Goal: Transaction & Acquisition: Purchase product/service

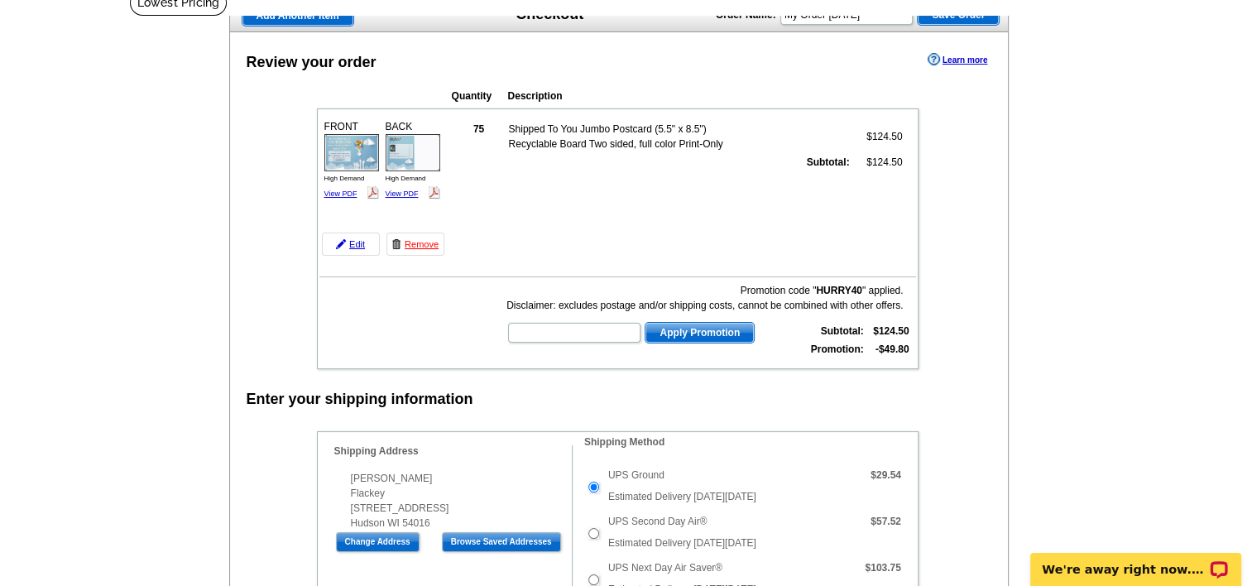
scroll to position [83, 0]
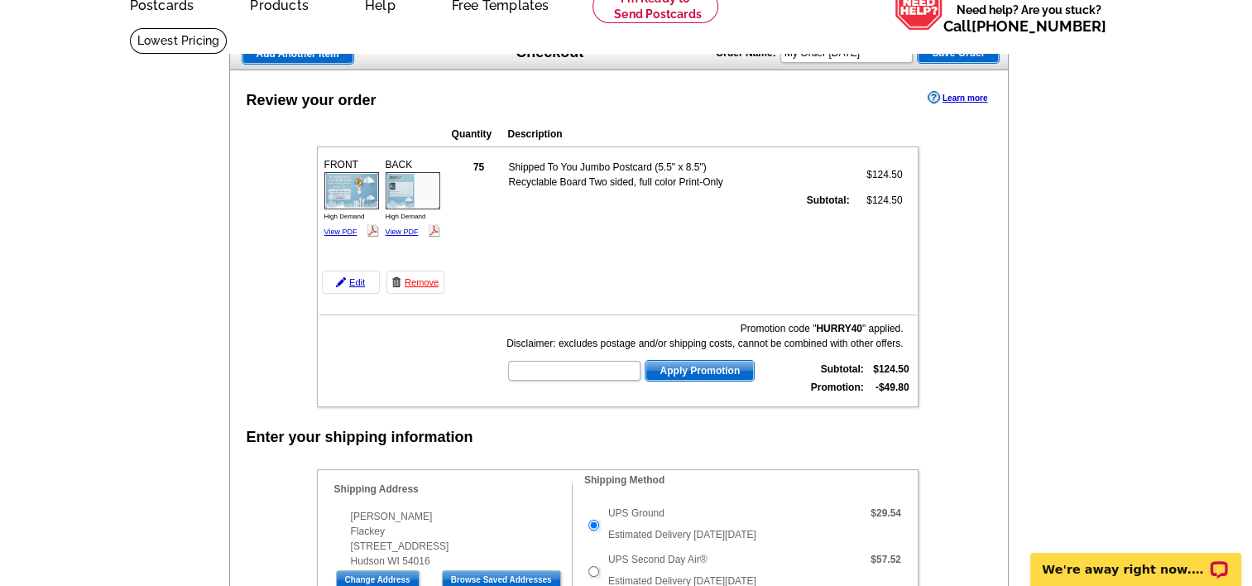
click at [480, 169] on strong "75" at bounding box center [478, 167] width 11 height 12
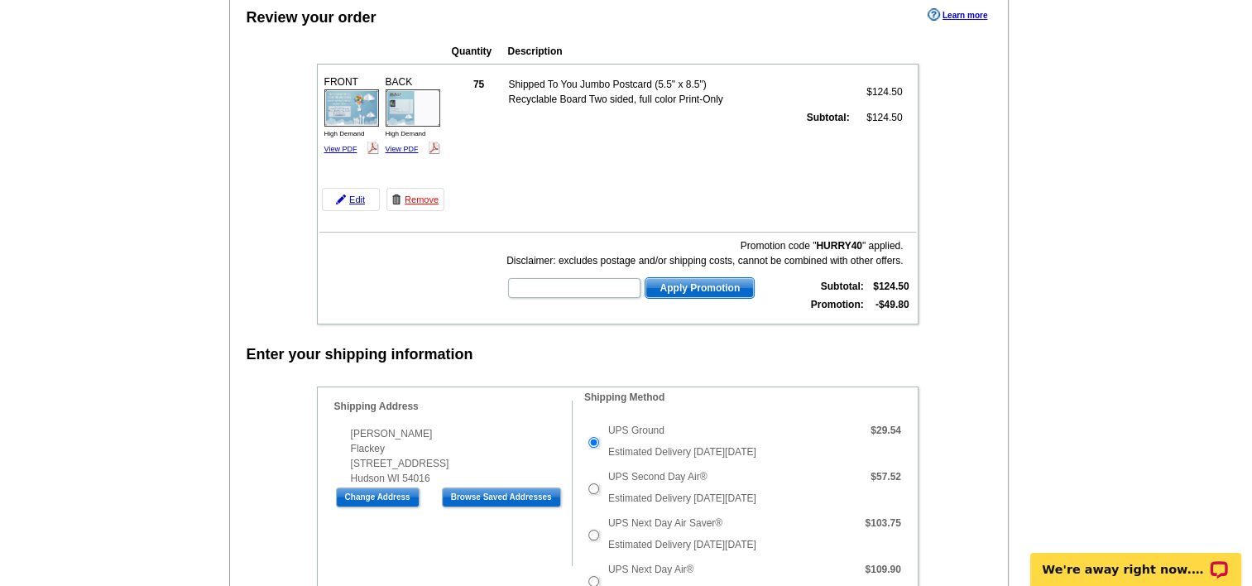
scroll to position [0, 0]
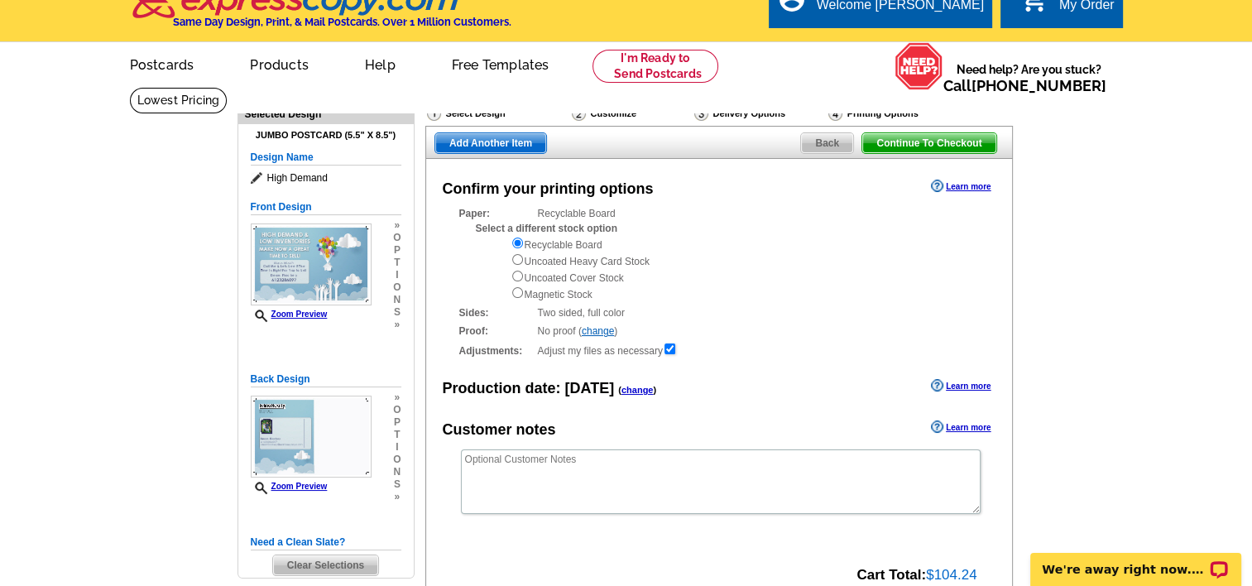
click at [612, 114] on div "Customize" at bounding box center [631, 115] width 122 height 21
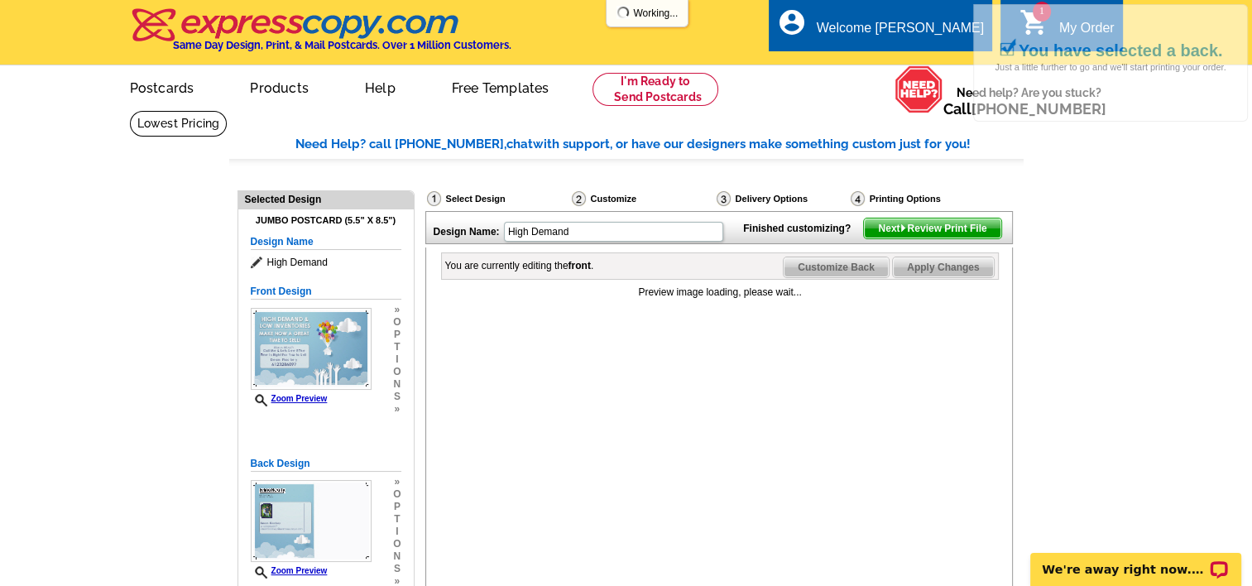
click at [892, 201] on div "Printing Options" at bounding box center [922, 200] width 147 height 21
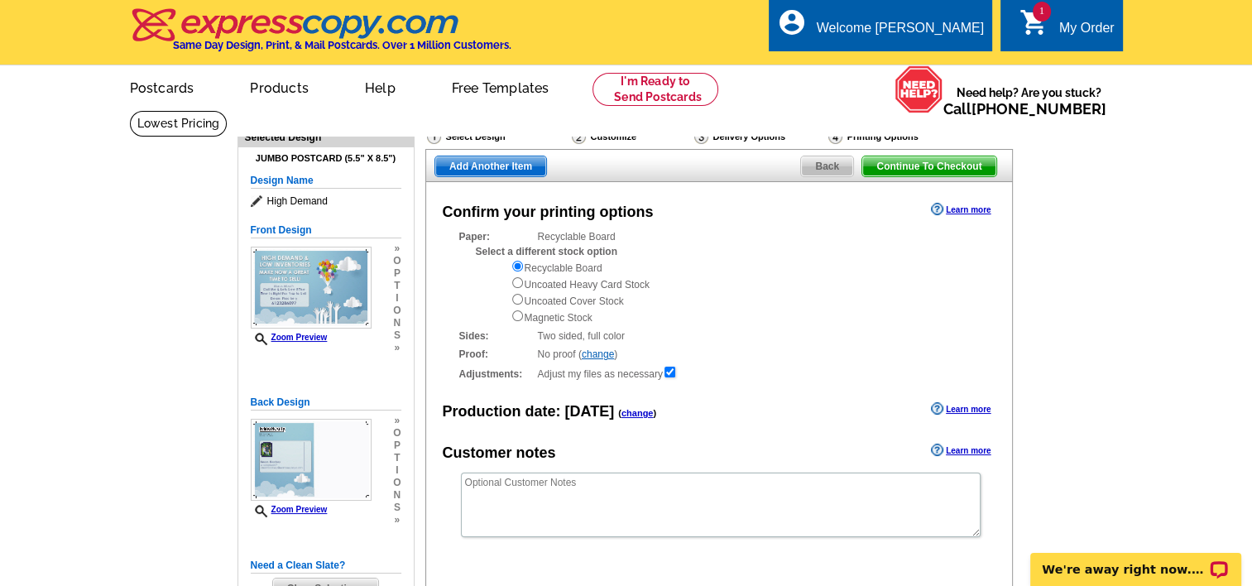
click at [826, 170] on span "Back" at bounding box center [827, 166] width 52 height 20
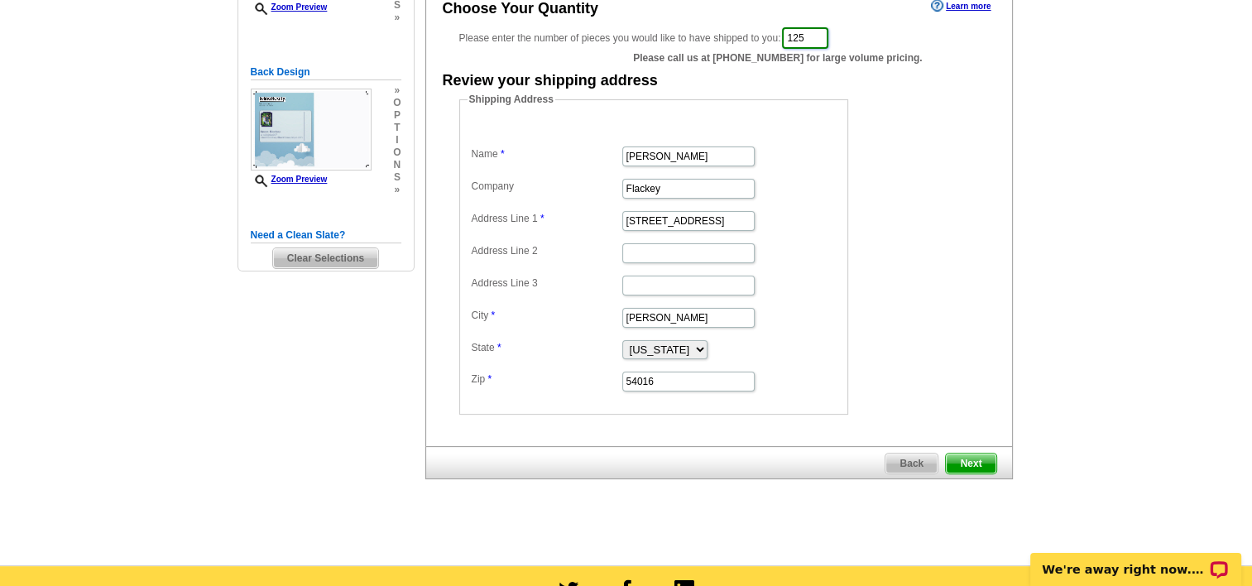
scroll to position [331, 0]
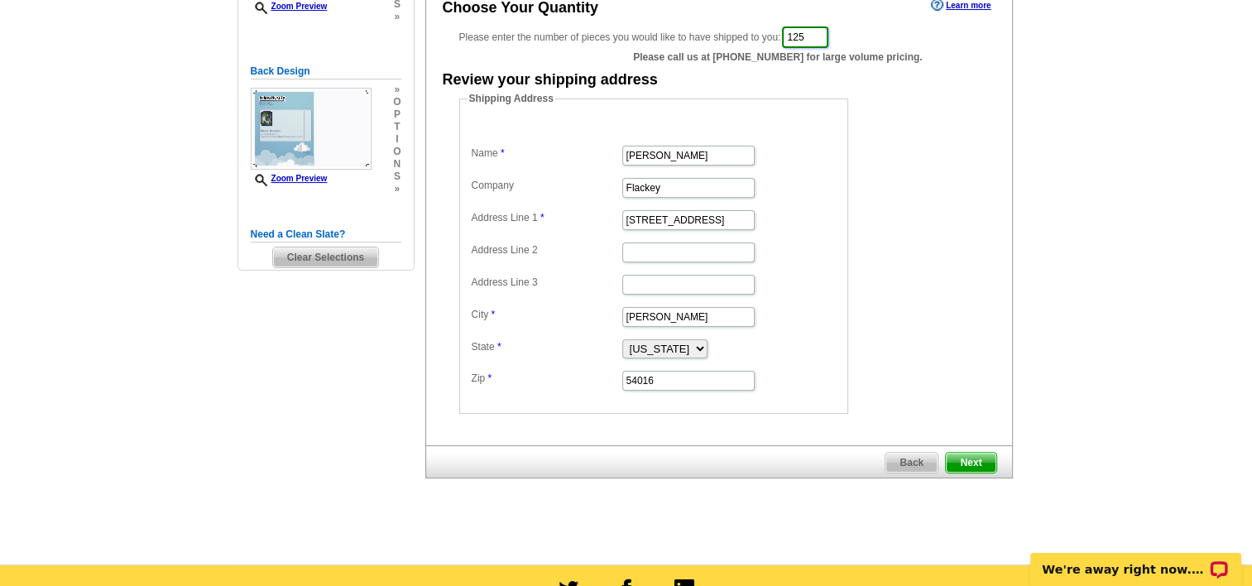
type input "125"
click at [974, 455] on span "Next" at bounding box center [971, 462] width 50 height 20
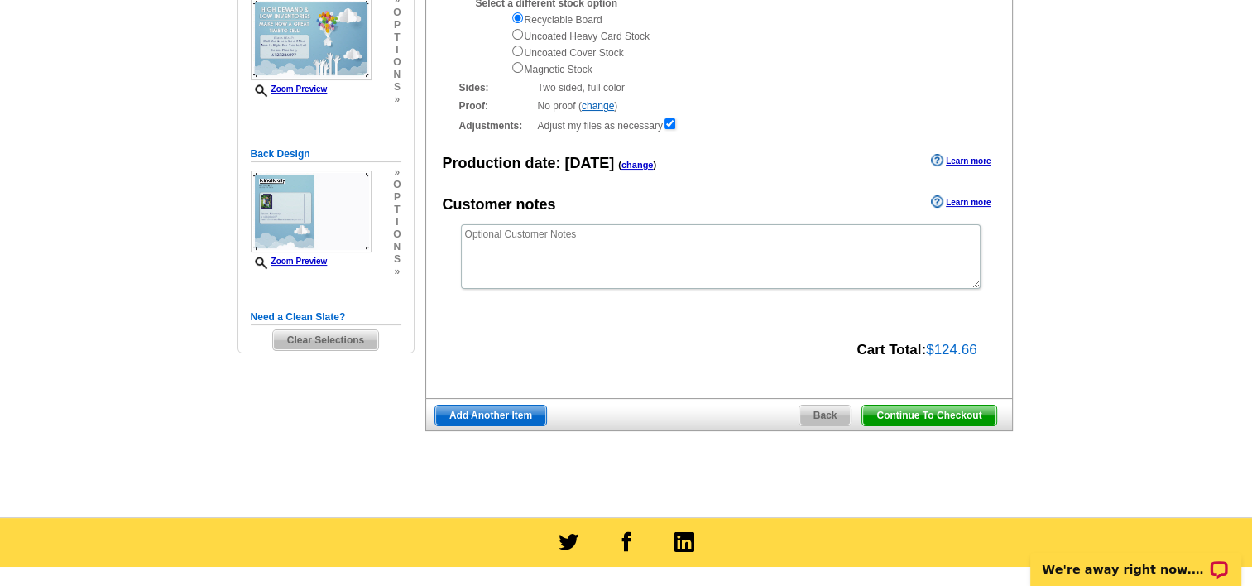
scroll to position [165, 0]
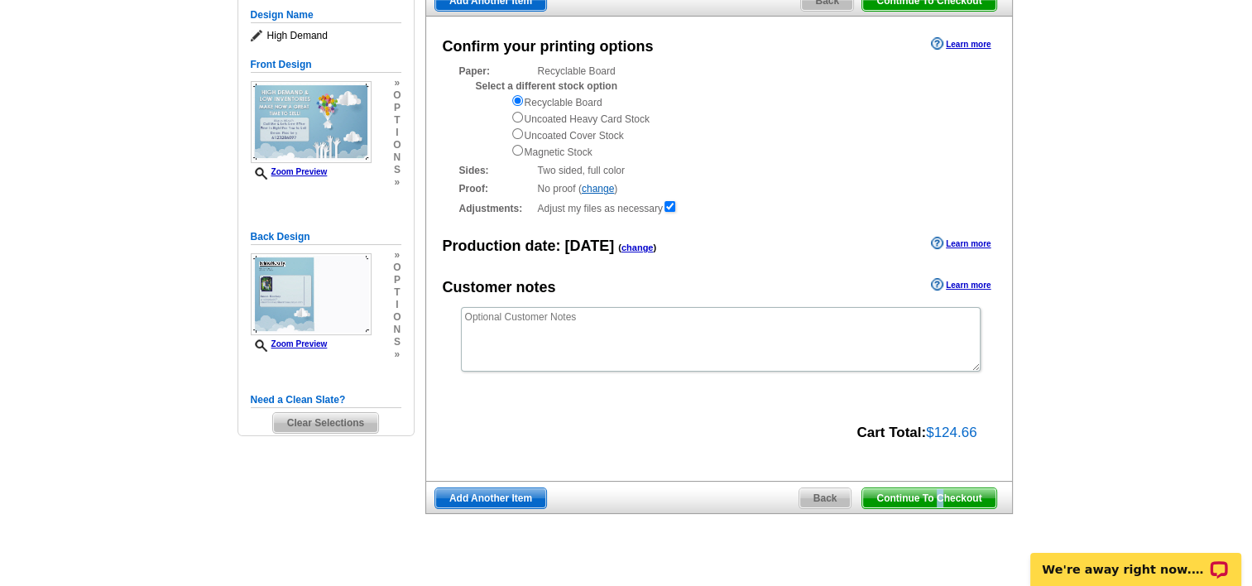
click at [939, 496] on span "Continue To Checkout" at bounding box center [928, 498] width 133 height 20
drag, startPoint x: 939, startPoint y: 496, endPoint x: 894, endPoint y: 496, distance: 44.7
drag, startPoint x: 894, startPoint y: 496, endPoint x: 918, endPoint y: 538, distance: 47.8
click at [918, 538] on div "Need Help? call 800-260-5887, chat with support, or have our designers make som…" at bounding box center [626, 265] width 794 height 640
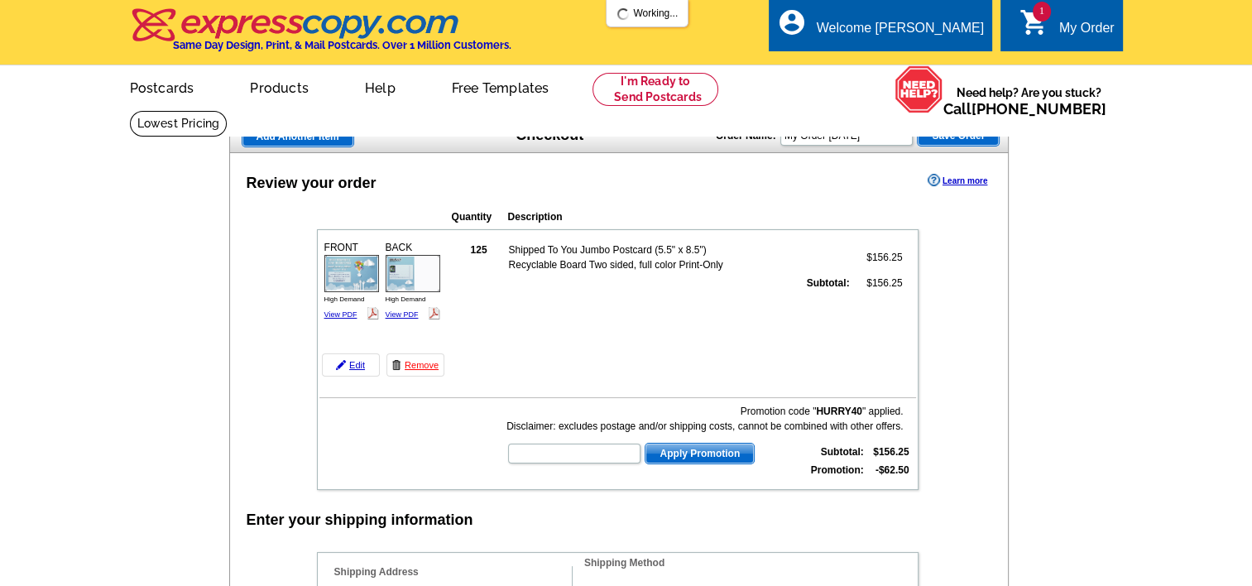
click at [536, 367] on td "125 Shipped To You Jumbo Postcard (5.5" x 8.5") Recyclable Board Two sided, ful…" at bounding box center [682, 307] width 467 height 144
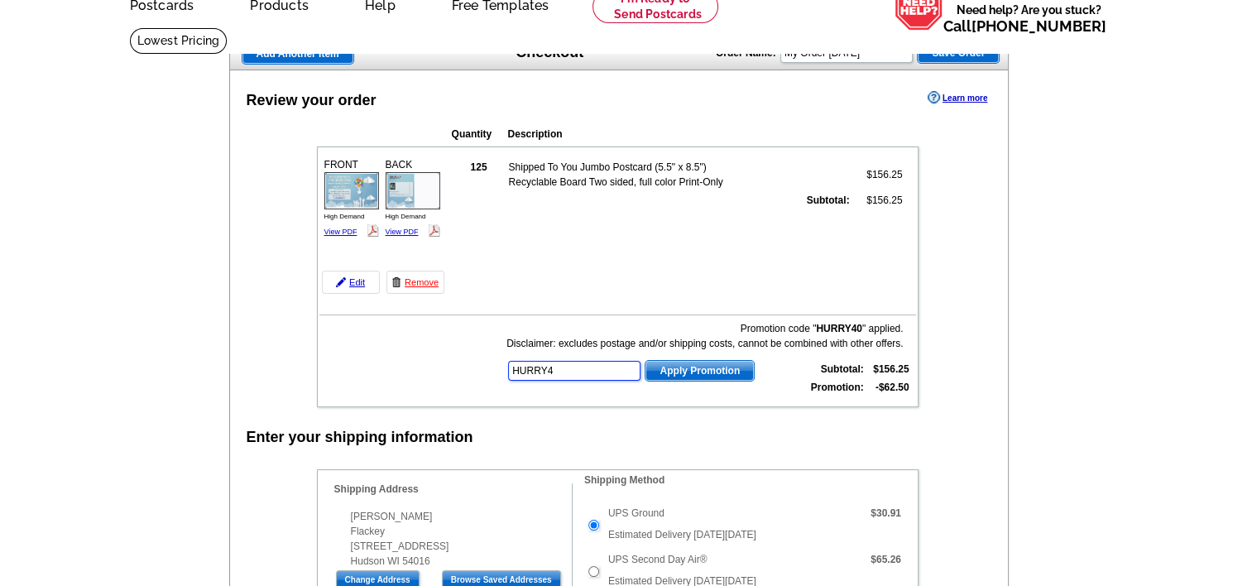
type input "HURRY40"
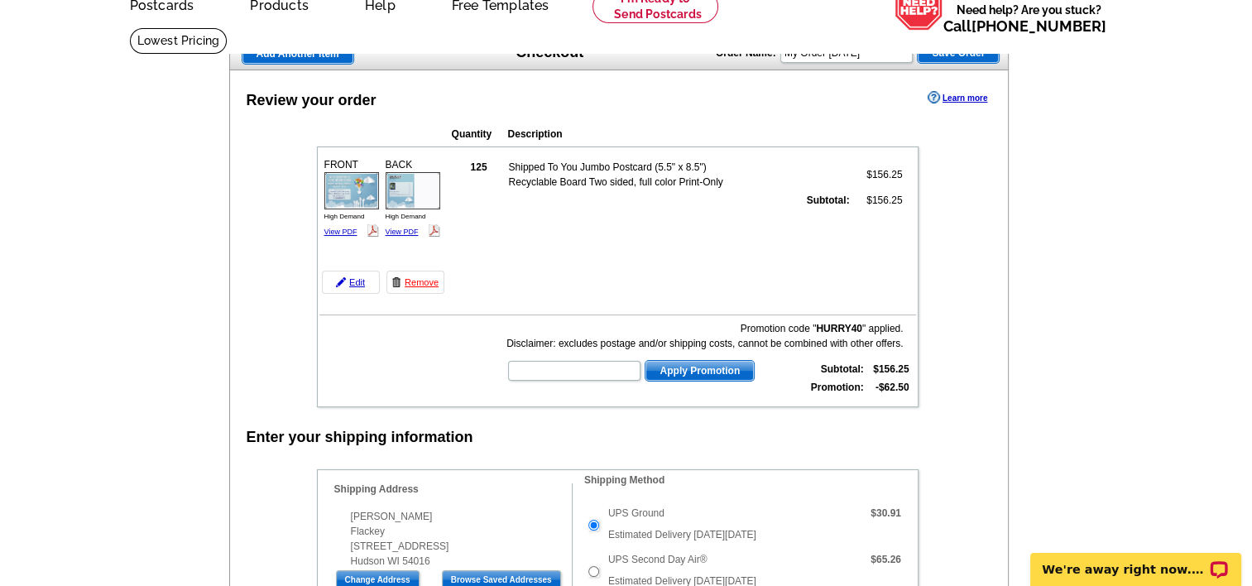
scroll to position [0, 0]
type input "HURRY40"
type input "CS20SEP21"
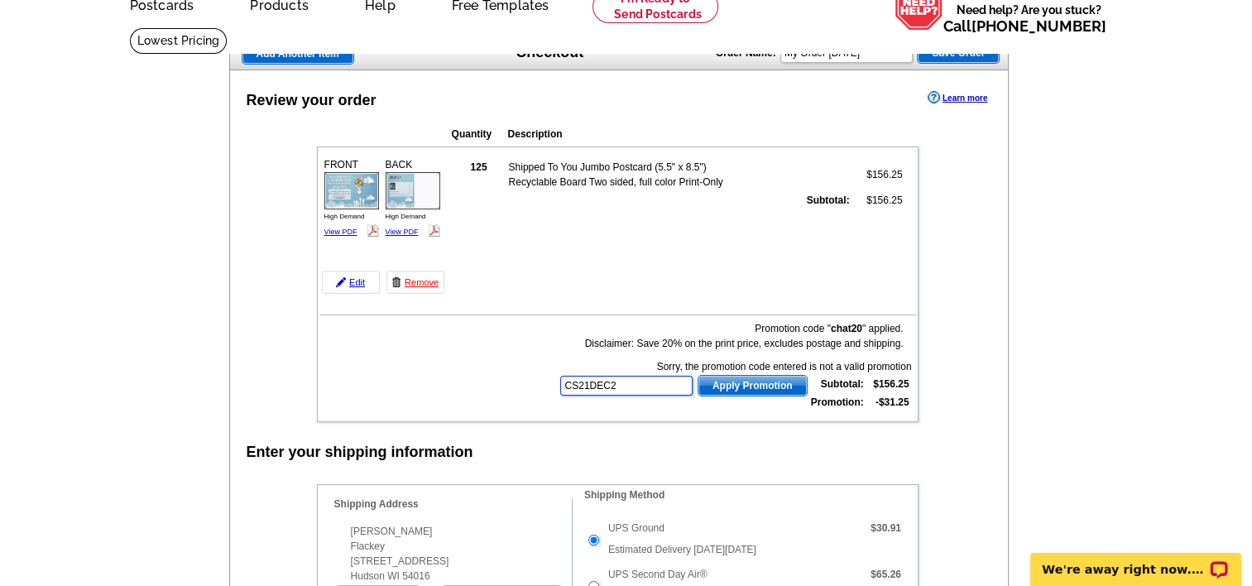
type input "CS21DEC20"
type input "E20APRILROUNDUP21"
type input "E20DAD21"
type input "E20FAST21"
type input "E20HOME21"
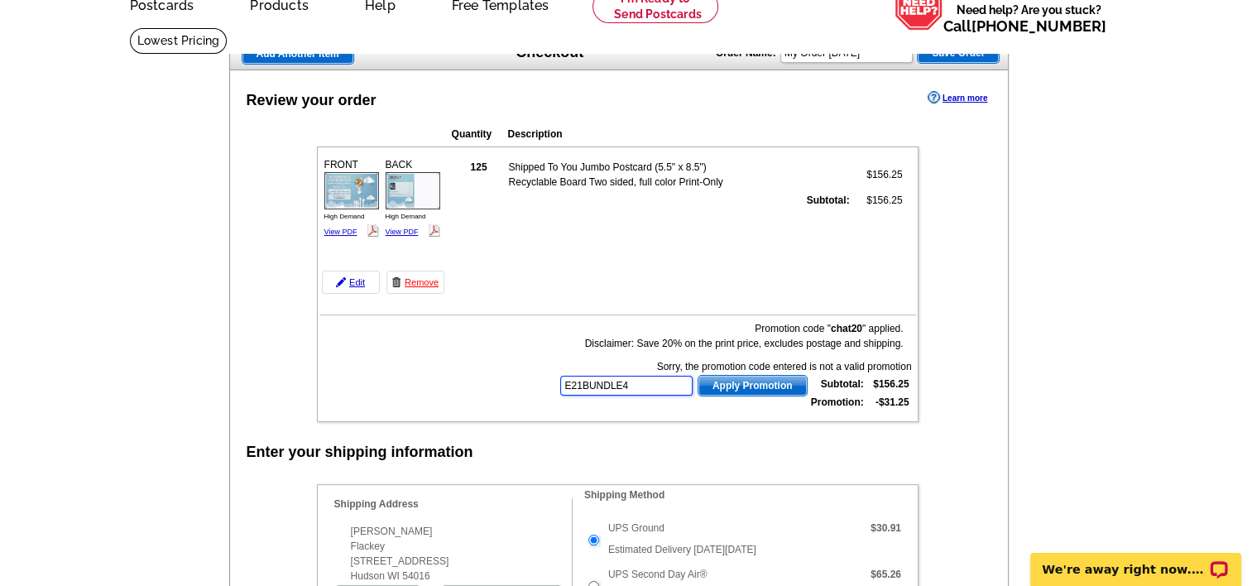
type input "E21BUNDLE40"
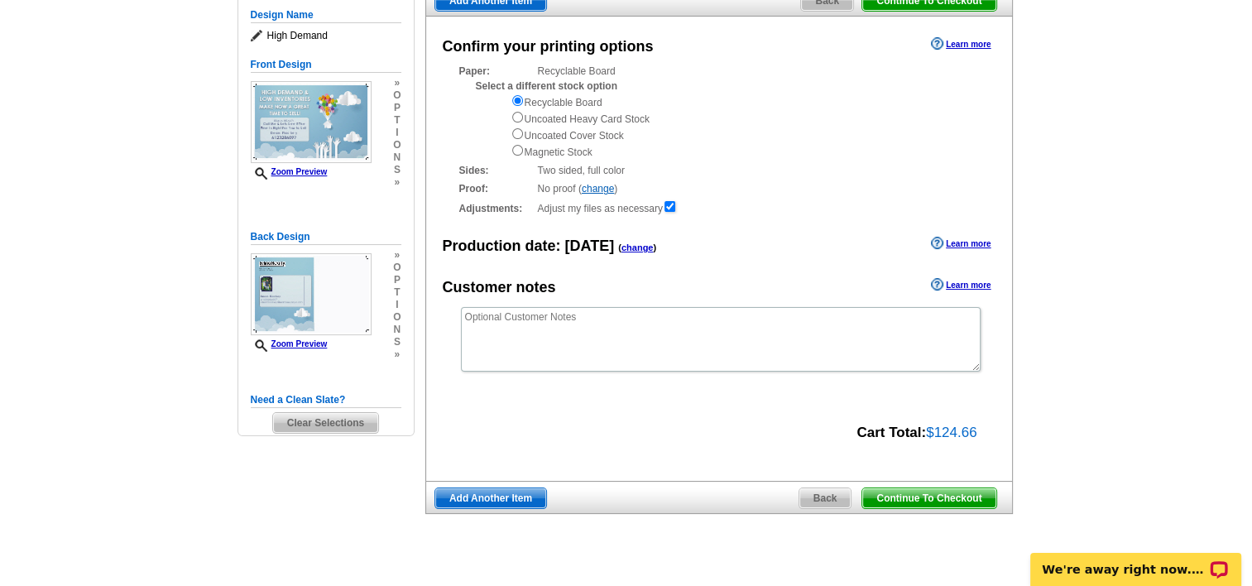
click at [937, 498] on span "Continue To Checkout" at bounding box center [928, 498] width 133 height 20
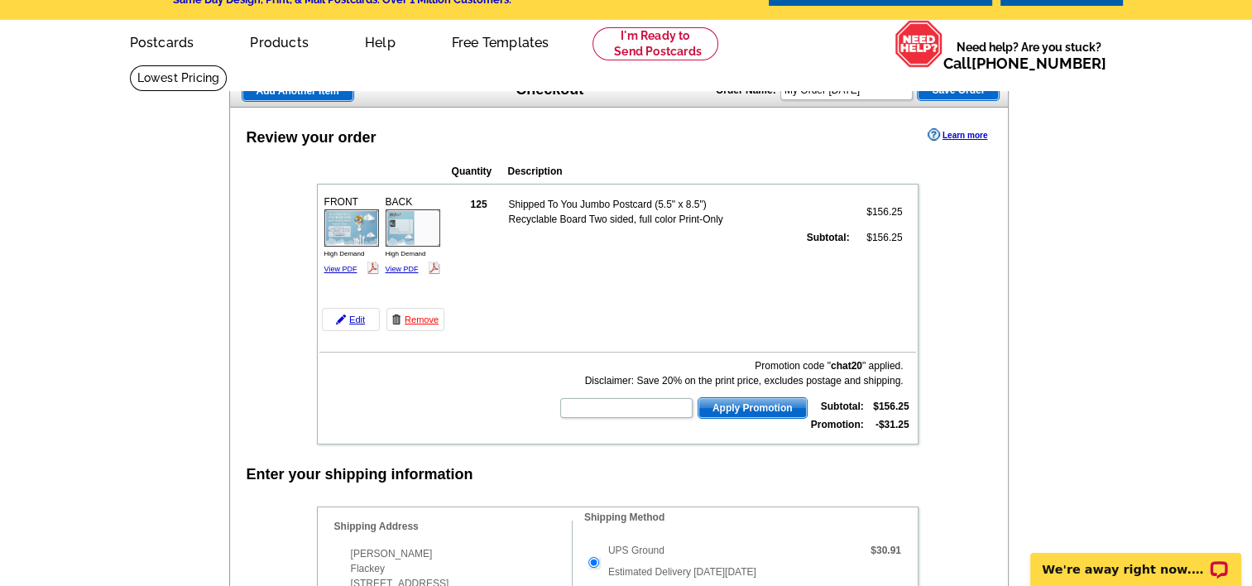
scroll to position [83, 0]
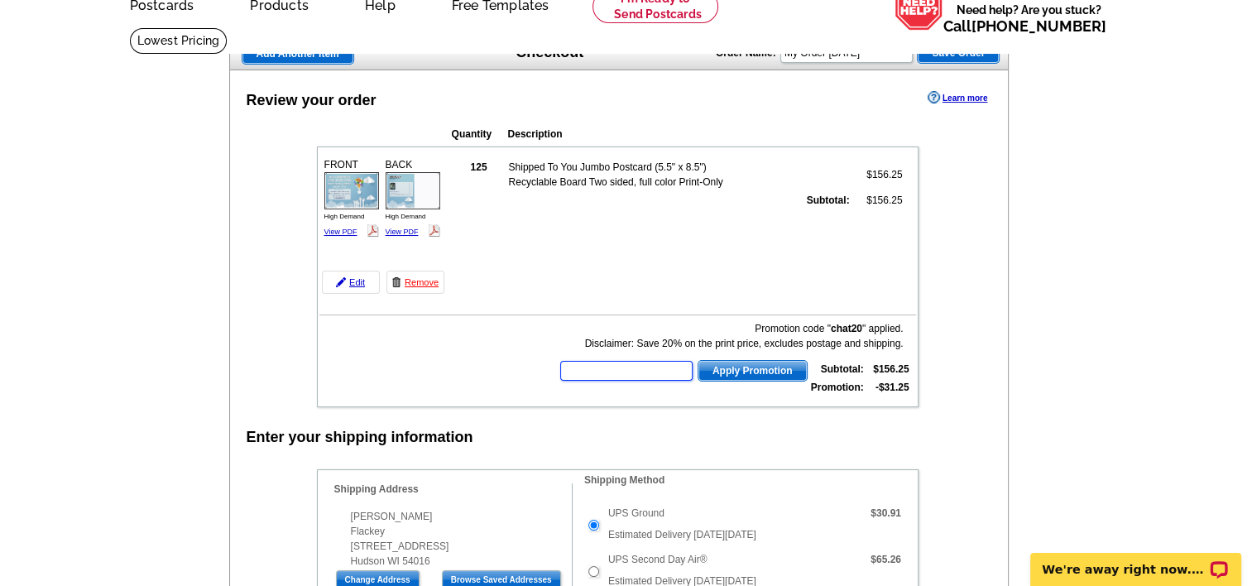
click at [612, 363] on input "text" at bounding box center [626, 371] width 132 height 20
type input "SMS50m"
click at [753, 371] on span "Apply Promotion" at bounding box center [752, 371] width 108 height 20
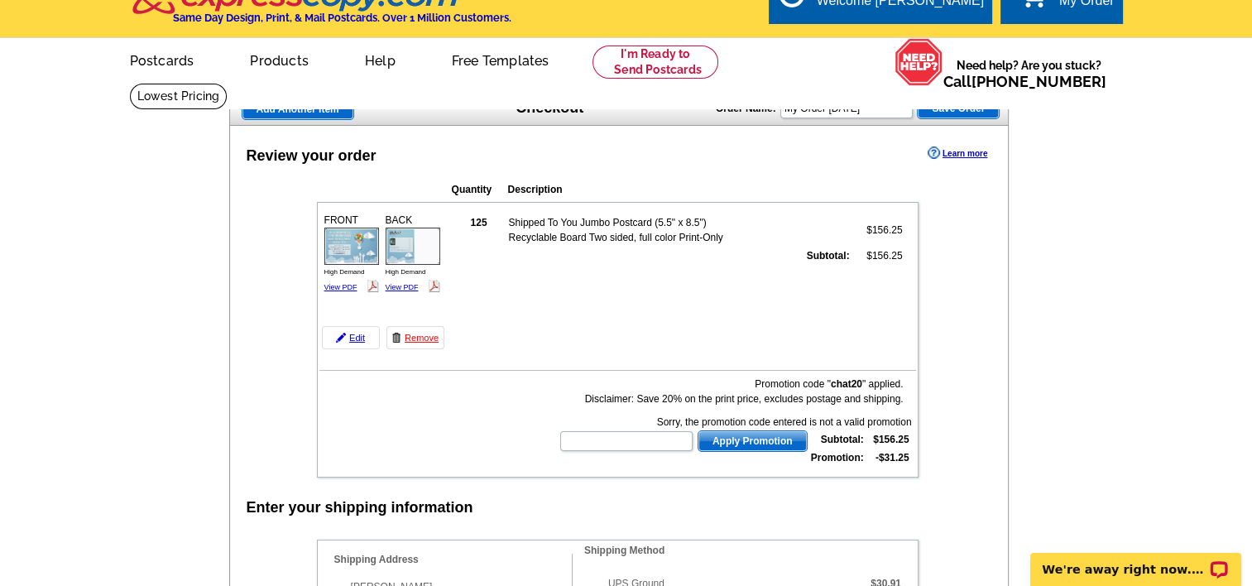
scroll to position [0, 0]
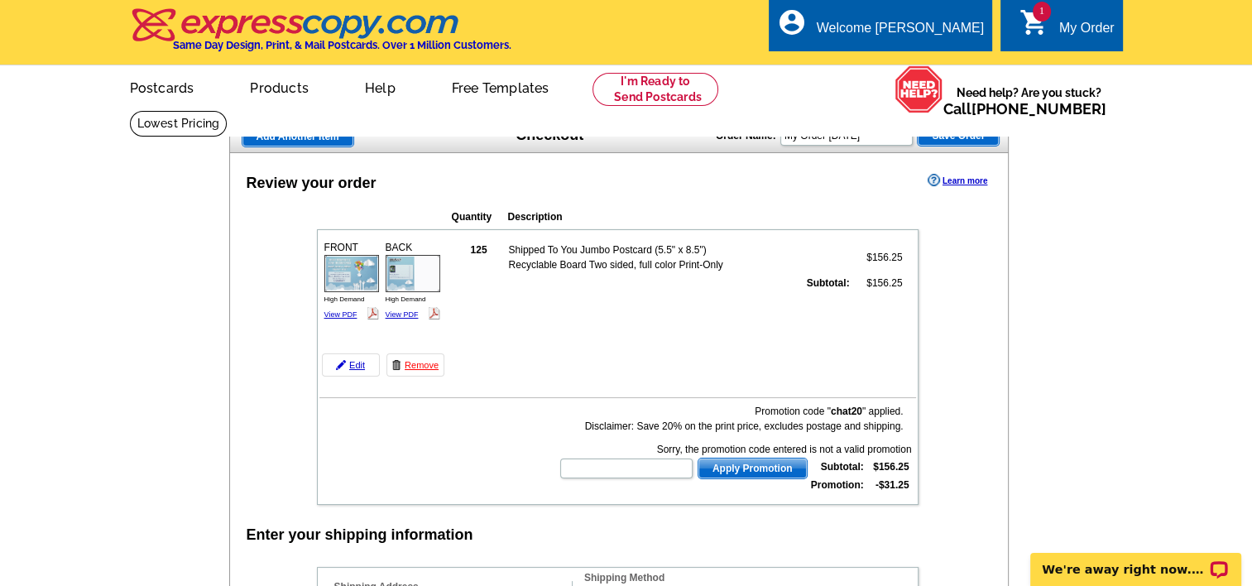
click at [338, 275] on img at bounding box center [351, 273] width 55 height 37
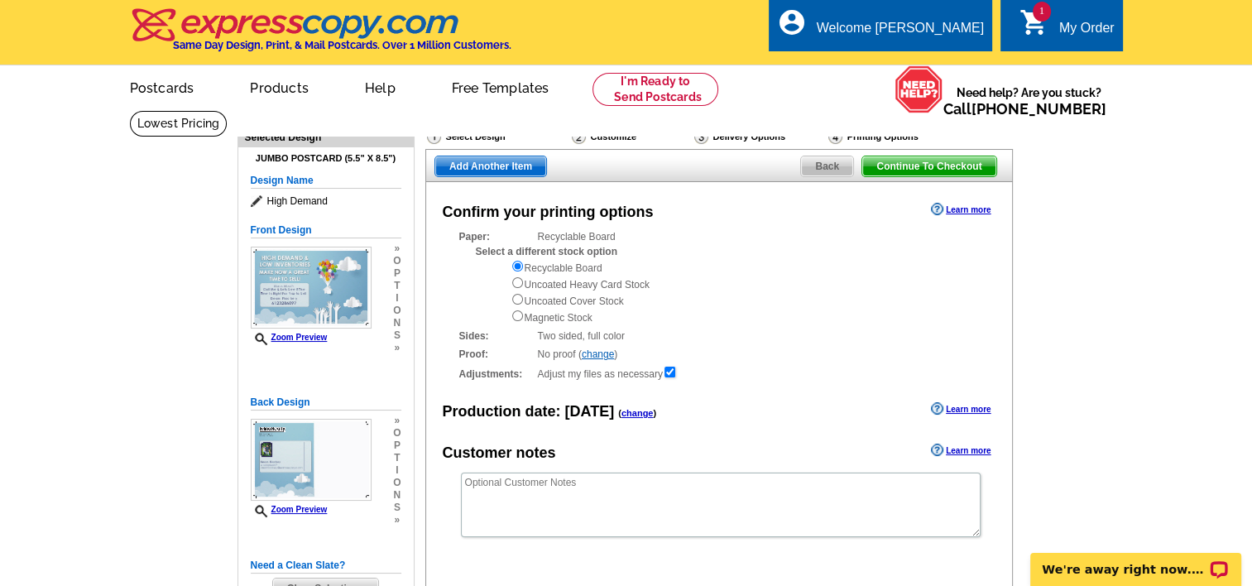
click at [917, 166] on span "Continue To Checkout" at bounding box center [928, 166] width 133 height 20
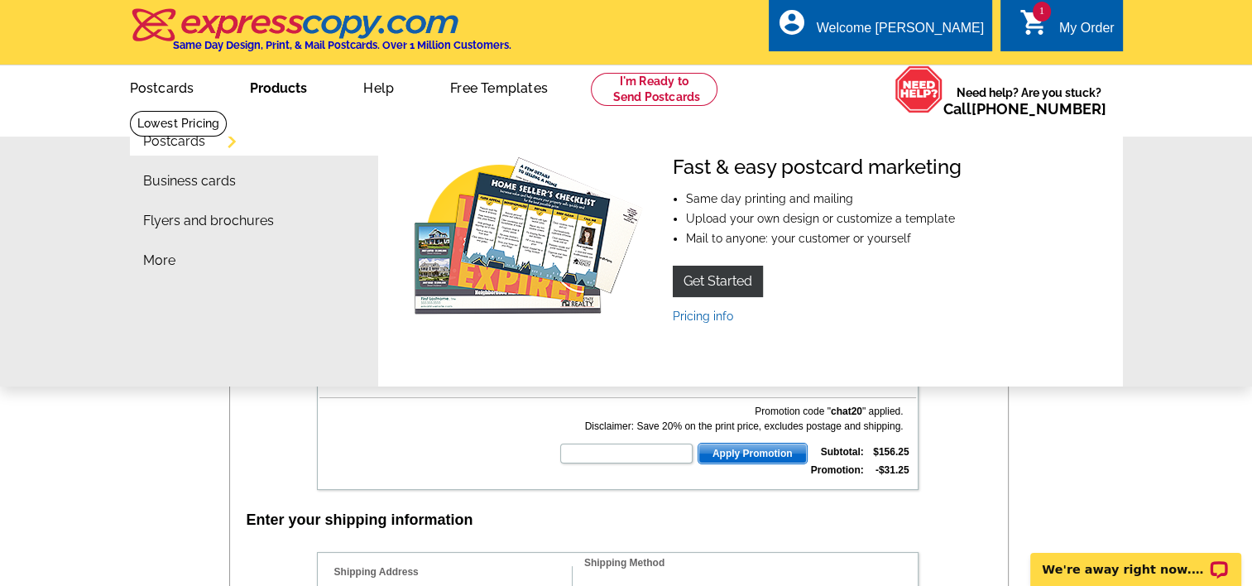
click at [274, 89] on link "Products" at bounding box center [278, 86] width 110 height 39
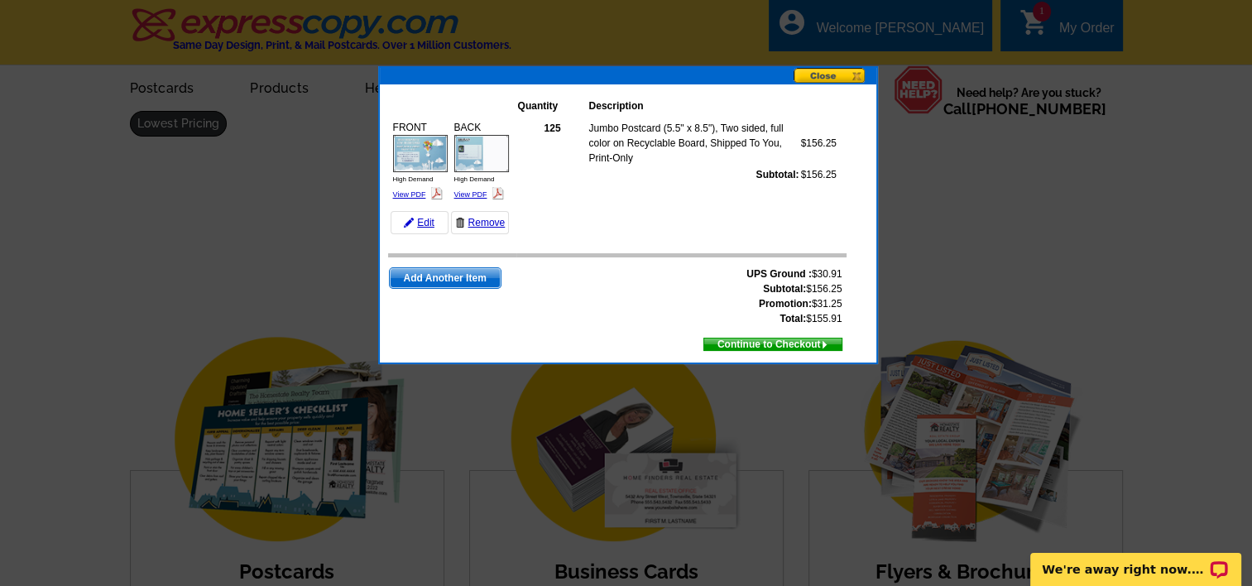
drag, startPoint x: 822, startPoint y: 76, endPoint x: 784, endPoint y: 88, distance: 39.8
click at [801, 68] on button at bounding box center [834, 76] width 83 height 17
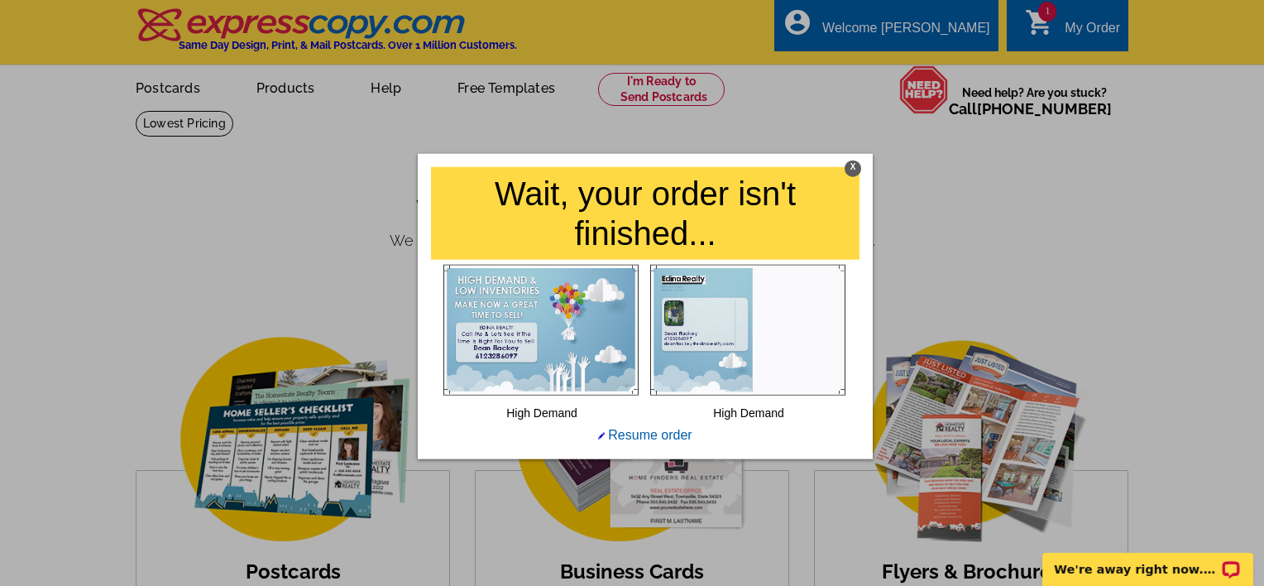
click at [845, 172] on h1 "Wait, your order isn't finished..." at bounding box center [645, 213] width 429 height 93
click at [853, 170] on div "X" at bounding box center [853, 168] width 17 height 17
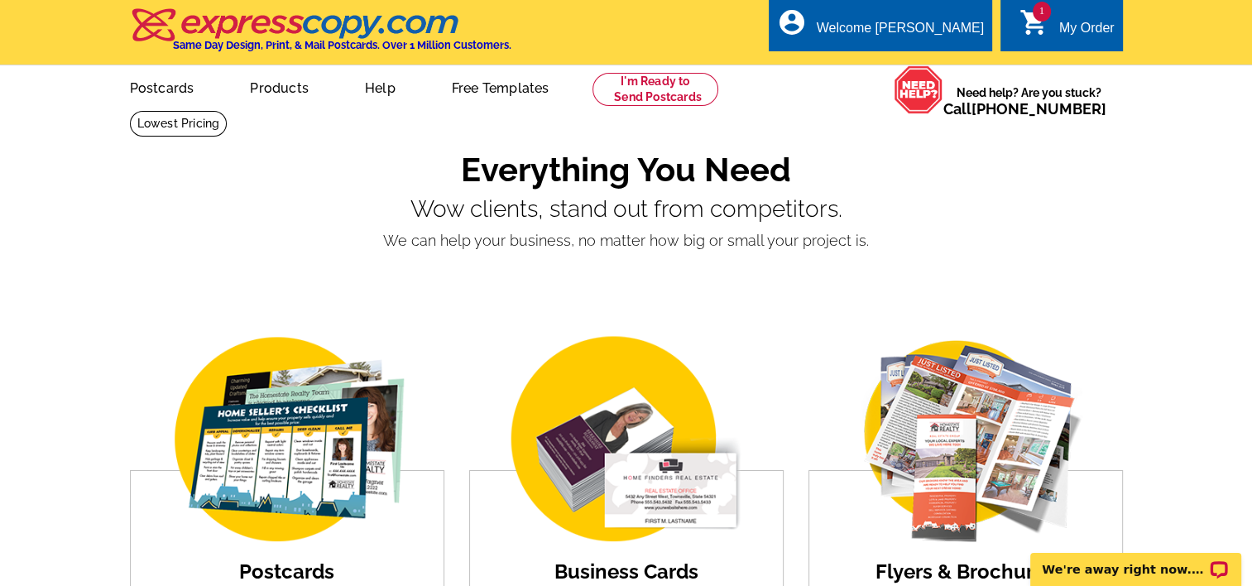
click at [1079, 31] on div "My Order" at bounding box center [1086, 32] width 55 height 23
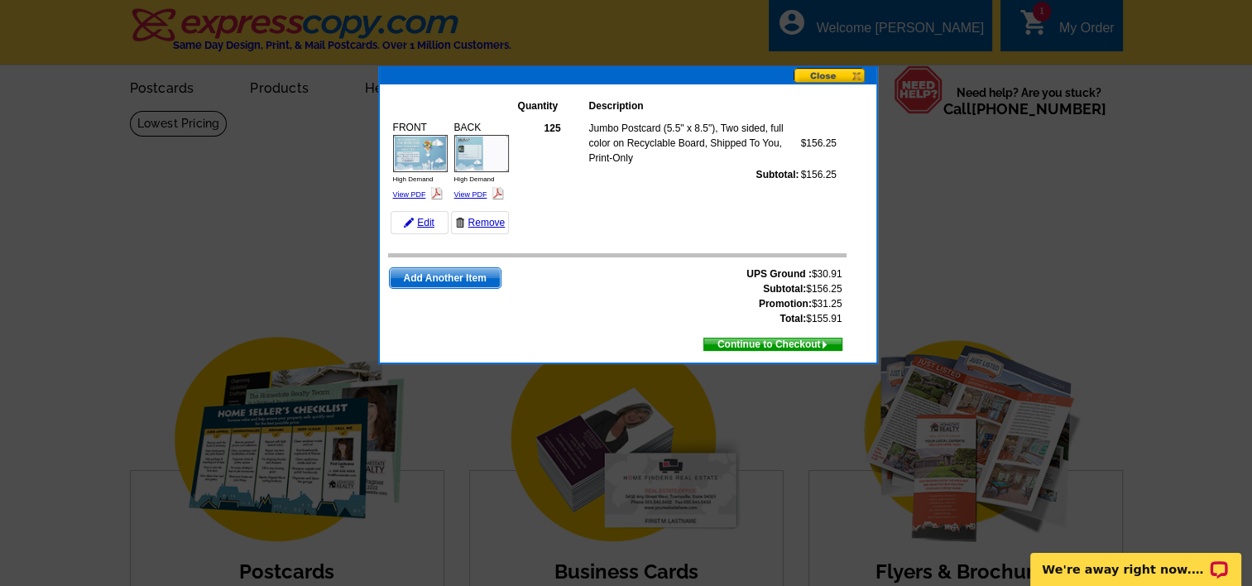
click at [839, 73] on button at bounding box center [834, 76] width 83 height 17
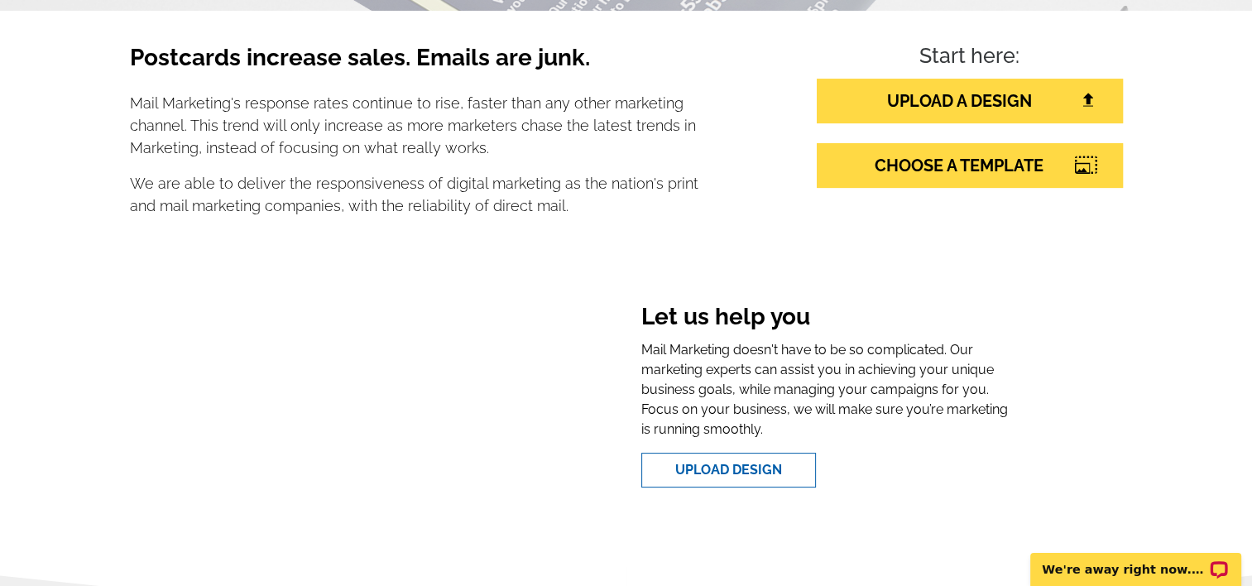
scroll to position [248, 0]
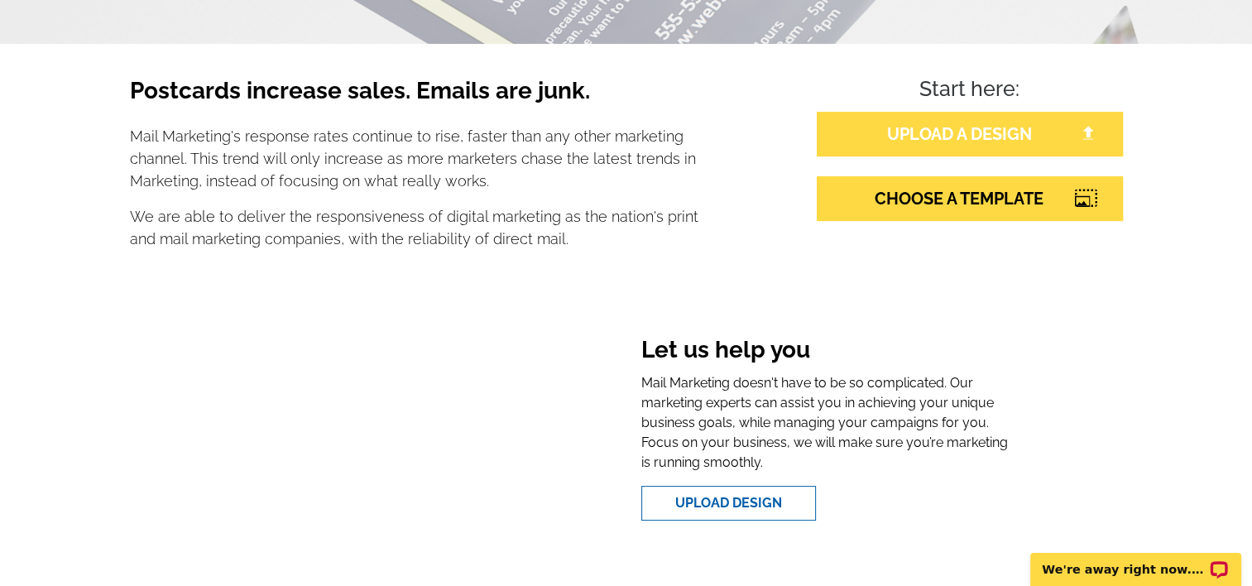
click at [946, 129] on link "UPLOAD A DESIGN" at bounding box center [969, 134] width 306 height 45
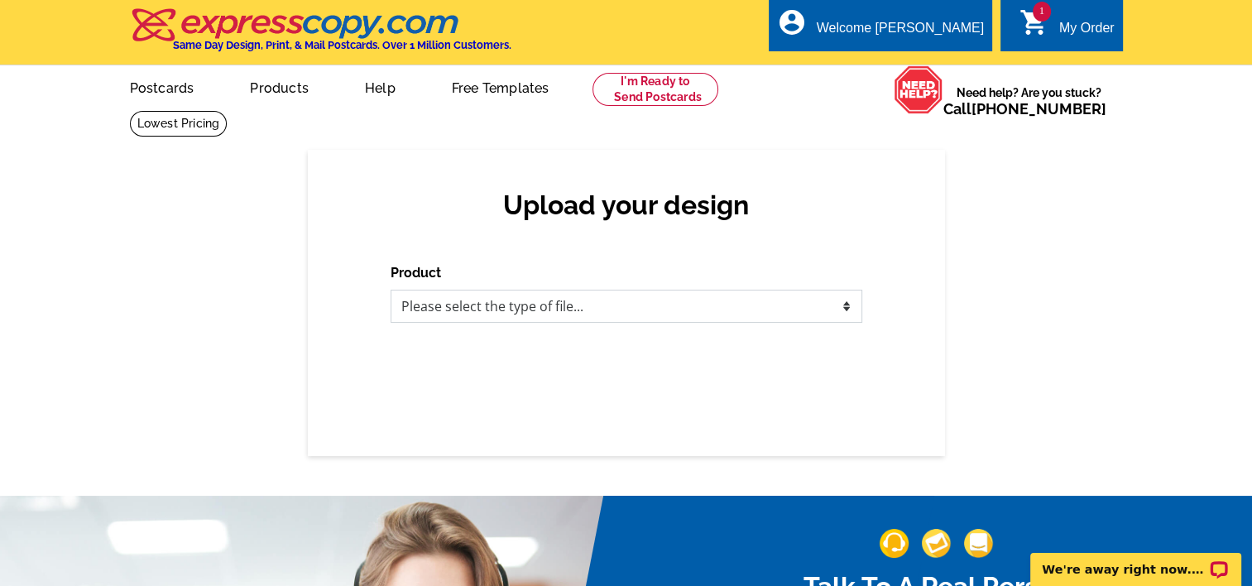
click at [844, 307] on select "Please select the type of file... Postcards Business Cards Letters and flyers G…" at bounding box center [626, 306] width 472 height 33
select select "1"
click at [390, 290] on select "Please select the type of file... Postcards Business Cards Letters and flyers G…" at bounding box center [626, 306] width 472 height 33
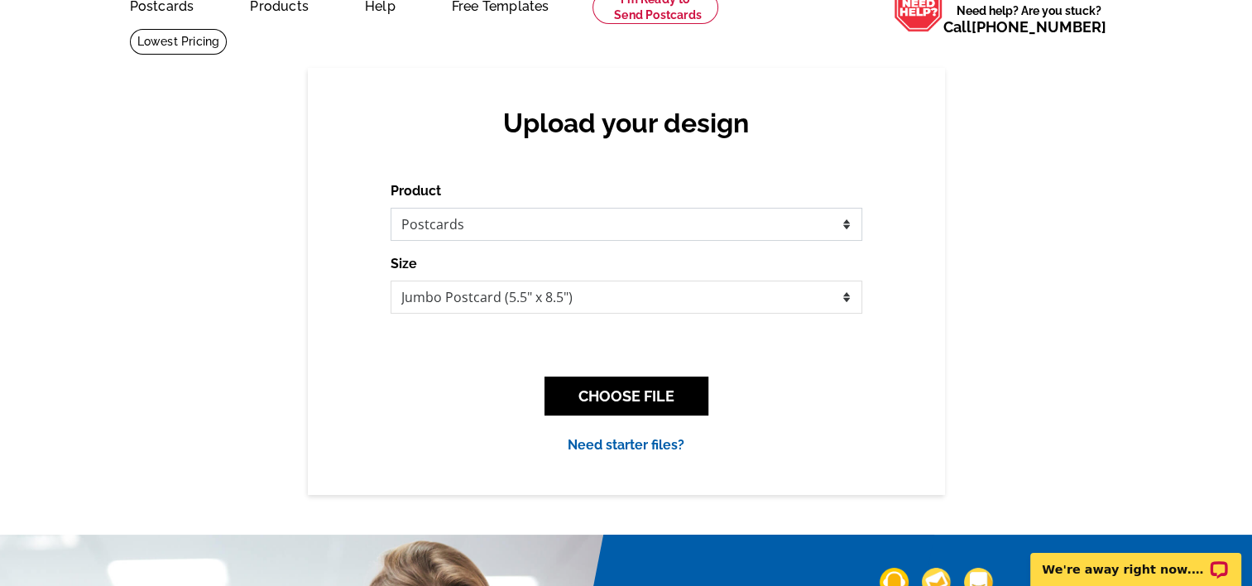
scroll to position [83, 0]
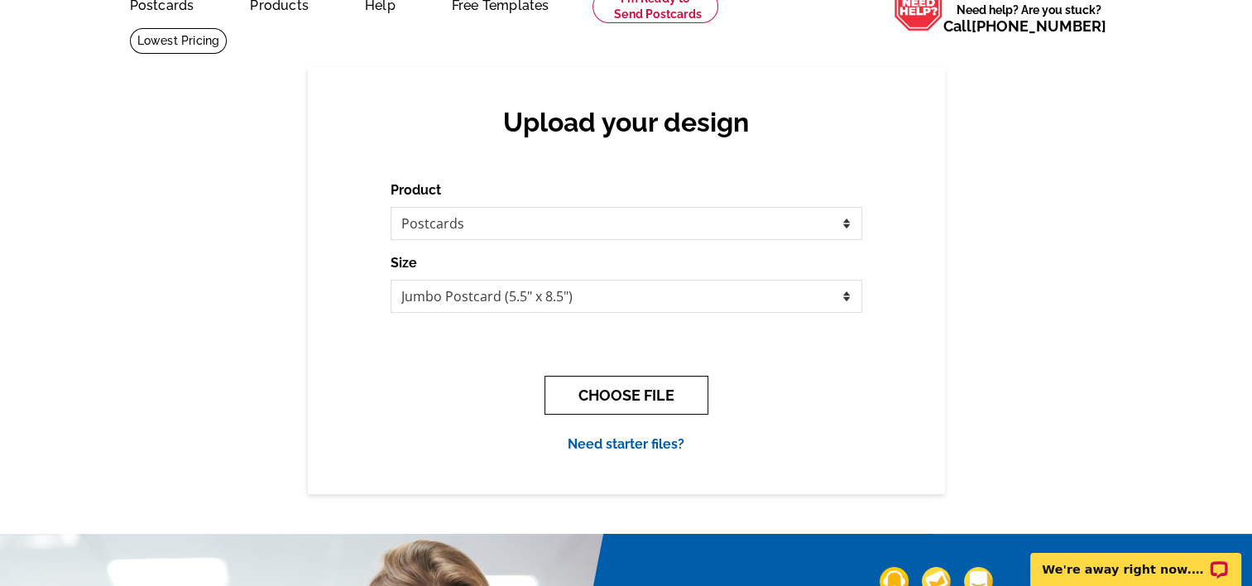
click at [625, 396] on button "CHOOSE FILE" at bounding box center [626, 395] width 164 height 39
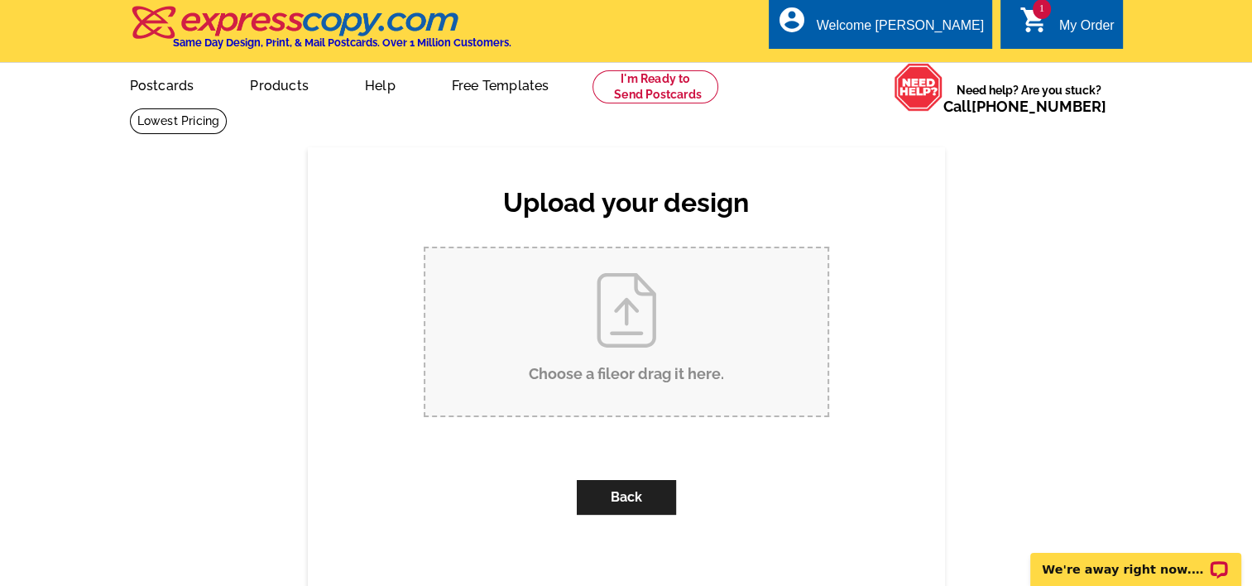
scroll to position [0, 0]
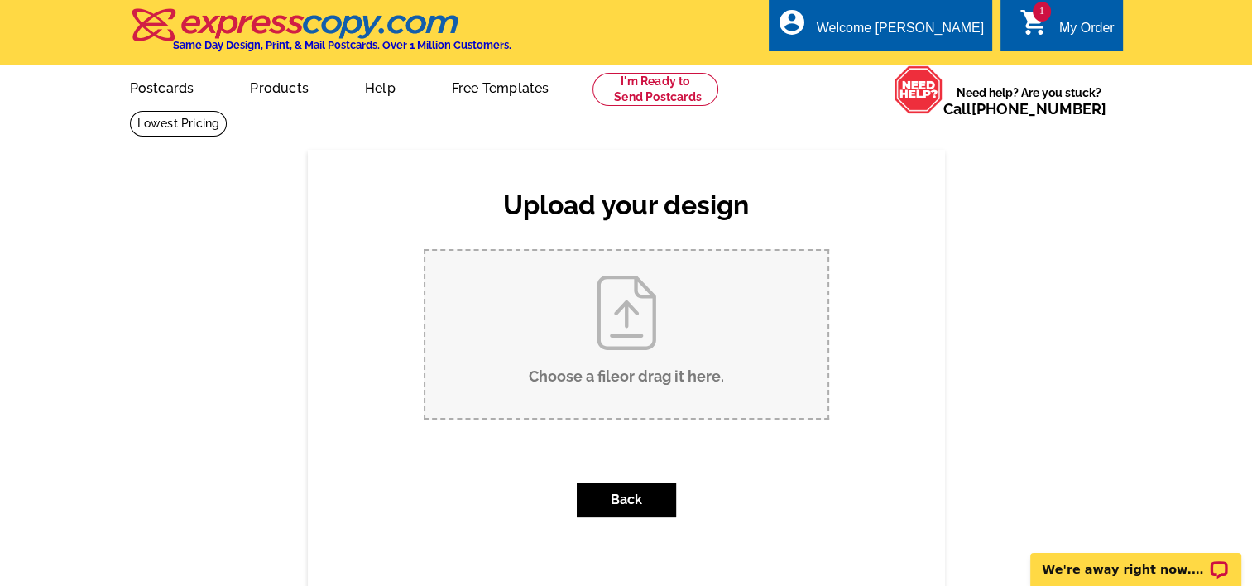
type input "C:\fakepath\dean photo shoot 069 (1).JPG"
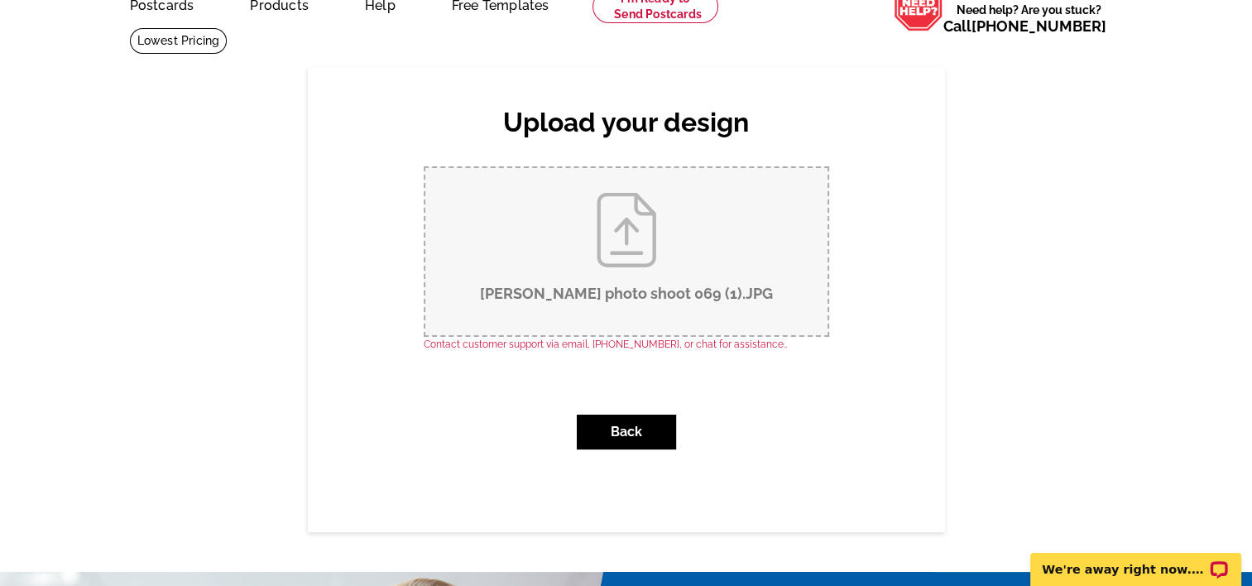
click at [619, 294] on input "dean photo shoot 069 (1).JPG" at bounding box center [626, 251] width 402 height 167
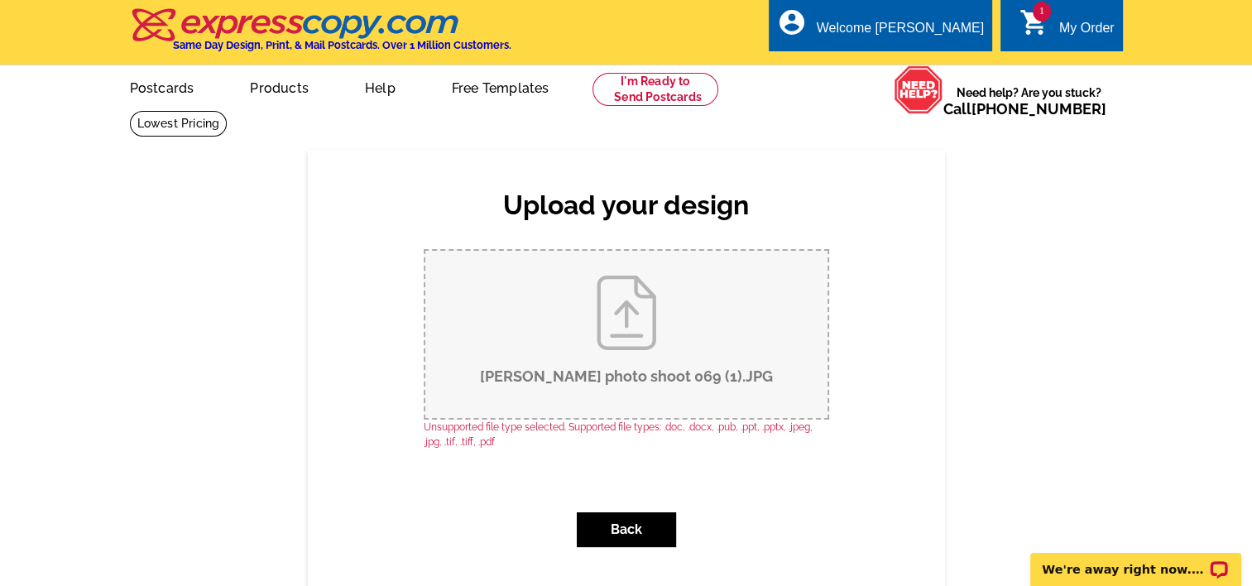
click at [632, 316] on input "dean photo shoot 069 (1).JPG" at bounding box center [626, 334] width 402 height 167
click at [1073, 21] on div "My Order" at bounding box center [1086, 32] width 55 height 23
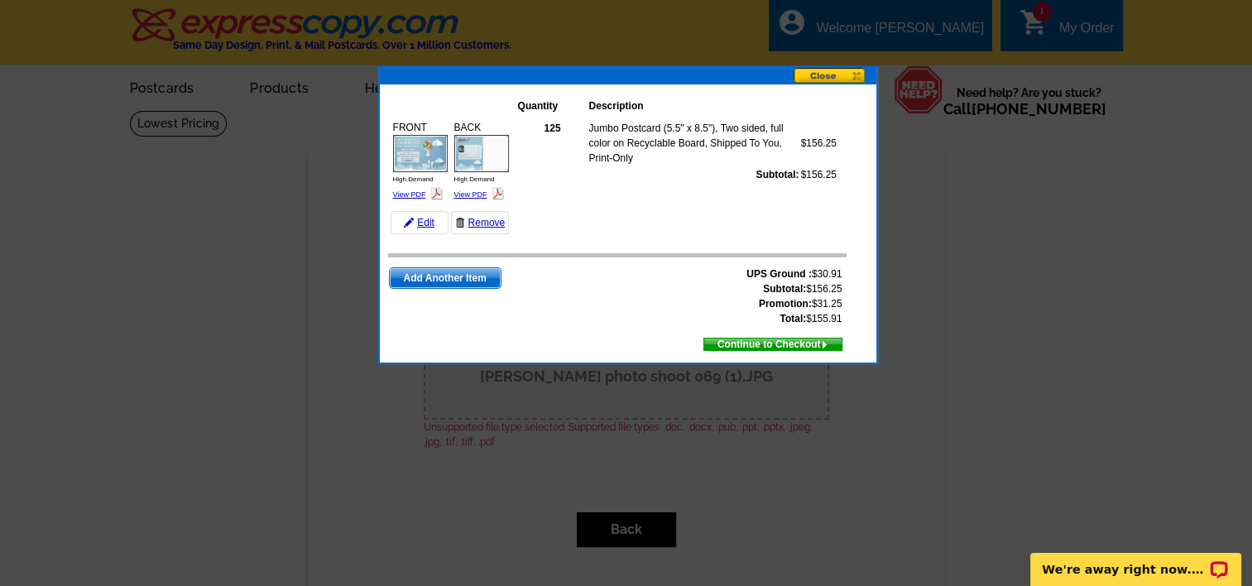
click at [816, 77] on button at bounding box center [834, 76] width 83 height 17
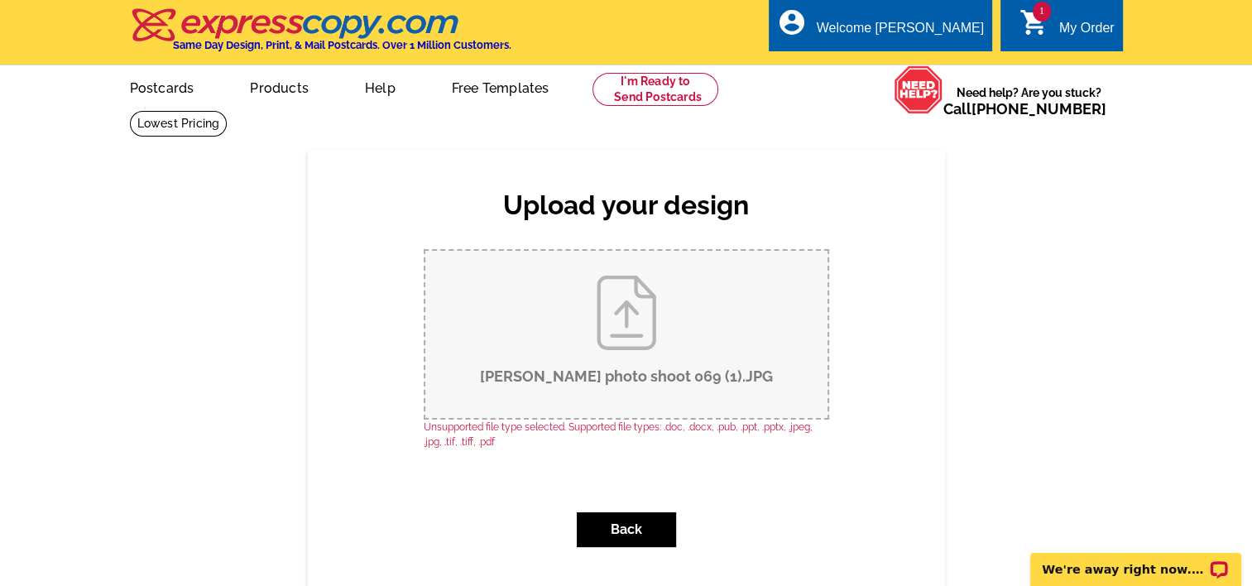
click at [1094, 13] on div "1 shopping_cart My Order" at bounding box center [1061, 25] width 122 height 52
click at [1082, 31] on div "My Order" at bounding box center [1086, 32] width 55 height 23
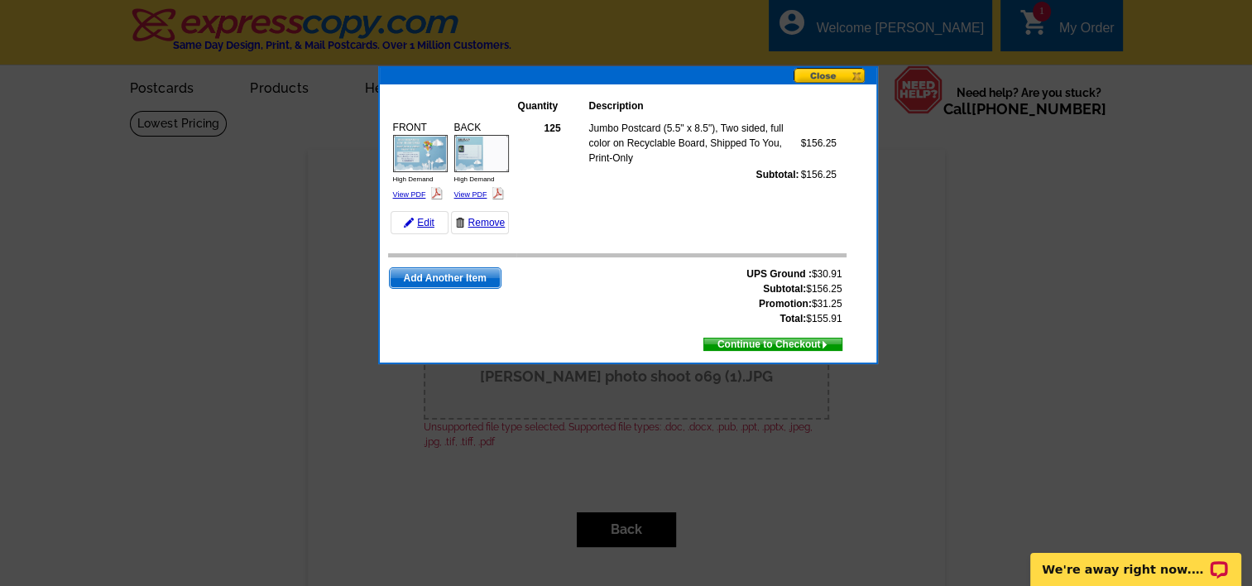
click at [774, 337] on span "Continue to Checkout" at bounding box center [772, 344] width 137 height 18
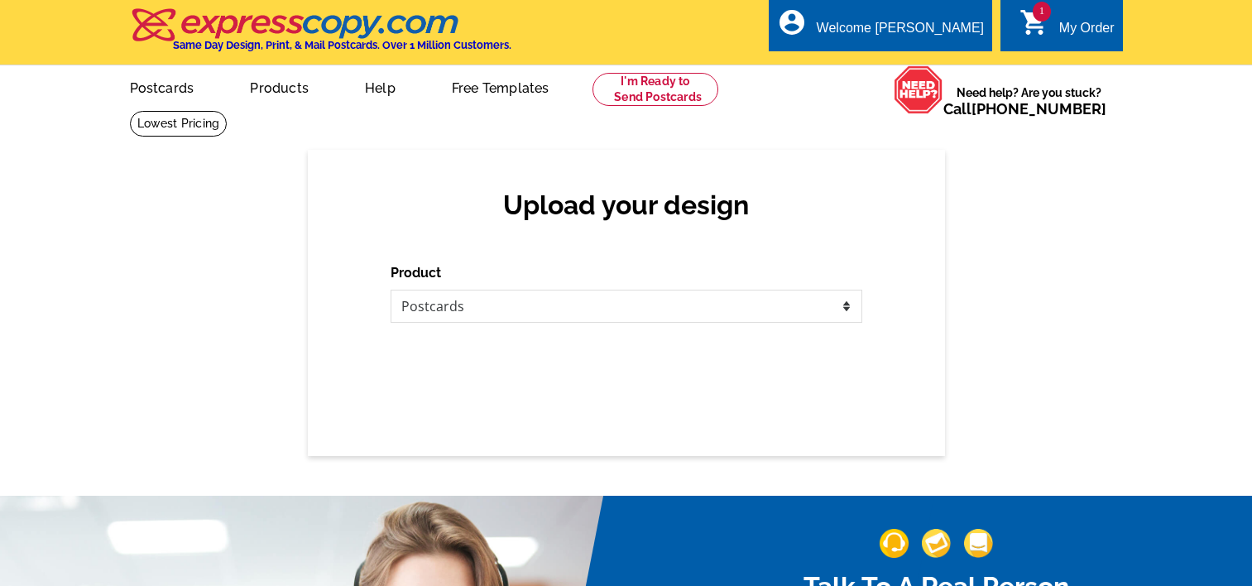
select select "1"
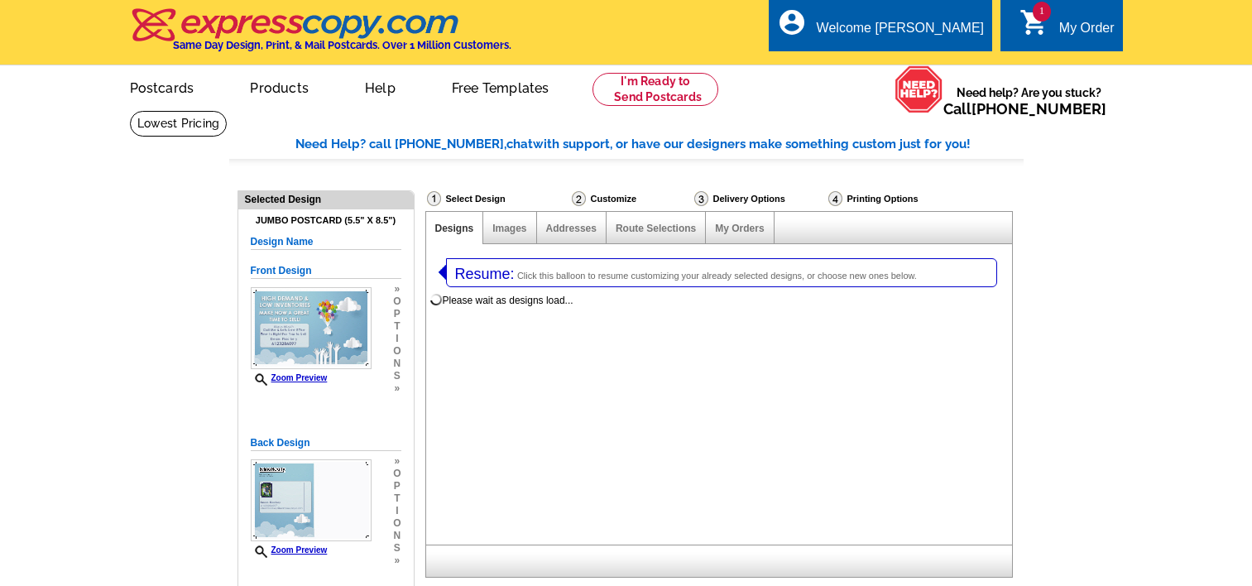
select select "1"
select select "2"
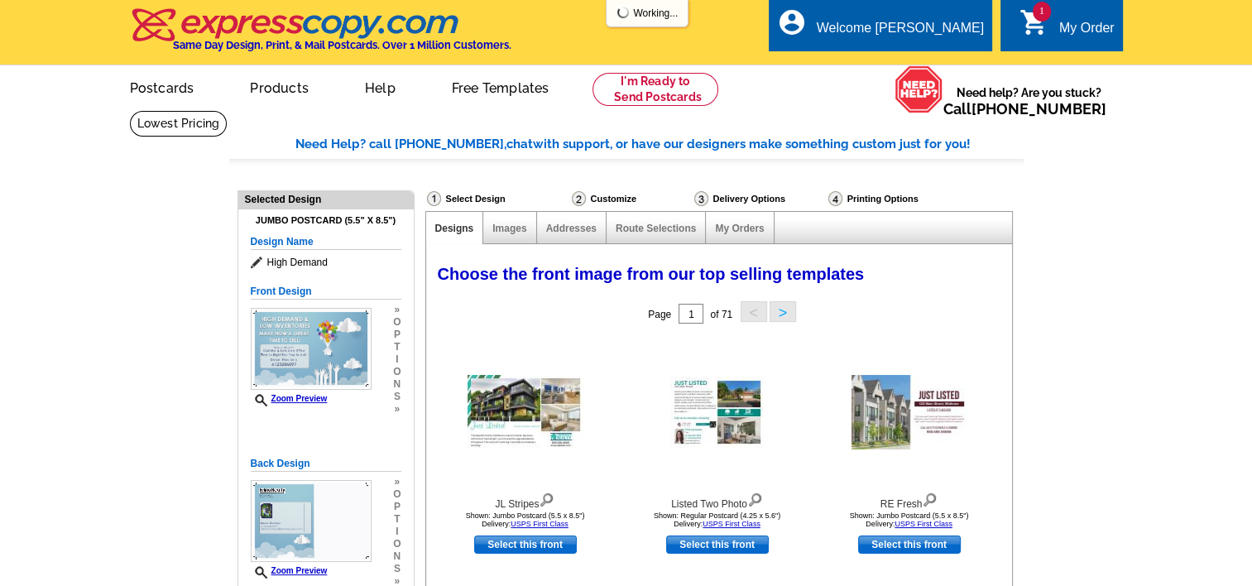
select select "785"
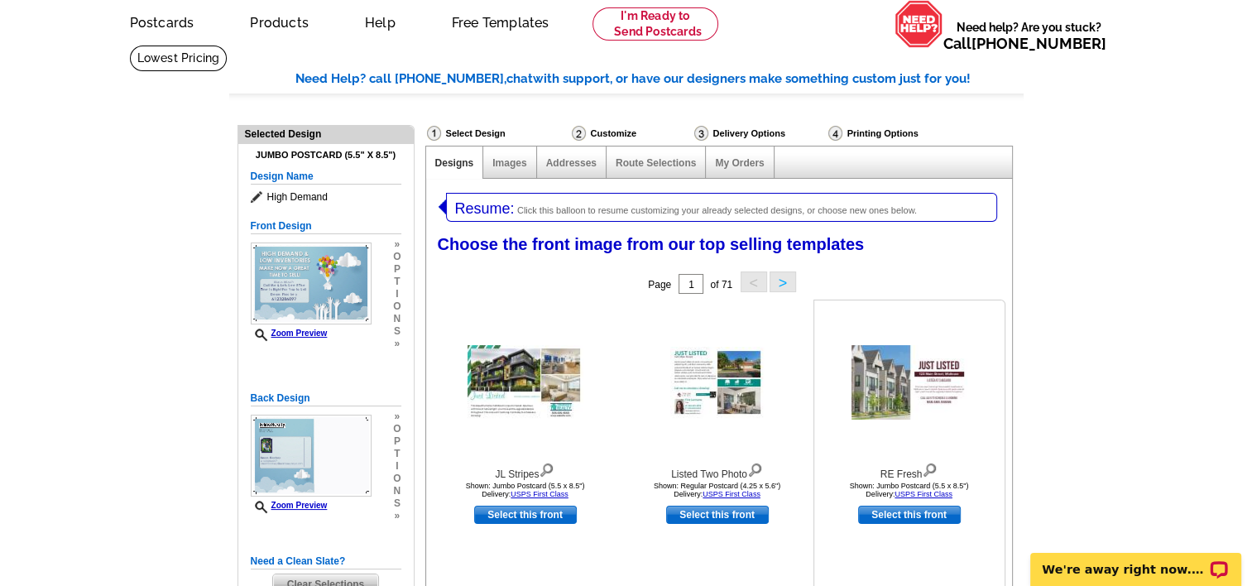
scroll to position [165, 0]
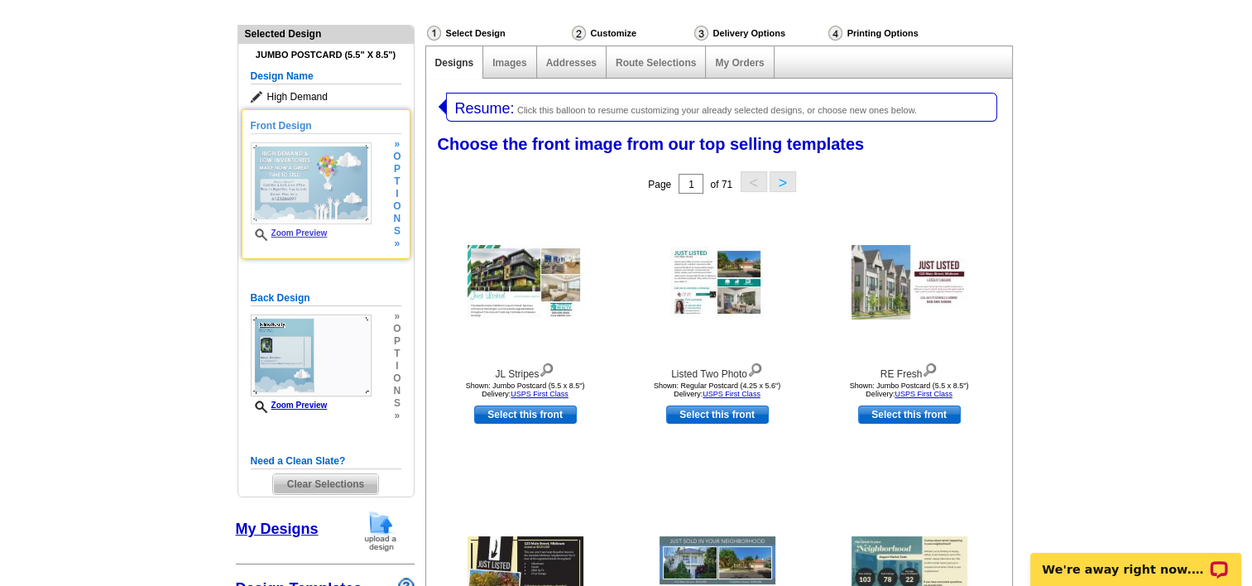
click at [283, 179] on img at bounding box center [311, 183] width 121 height 82
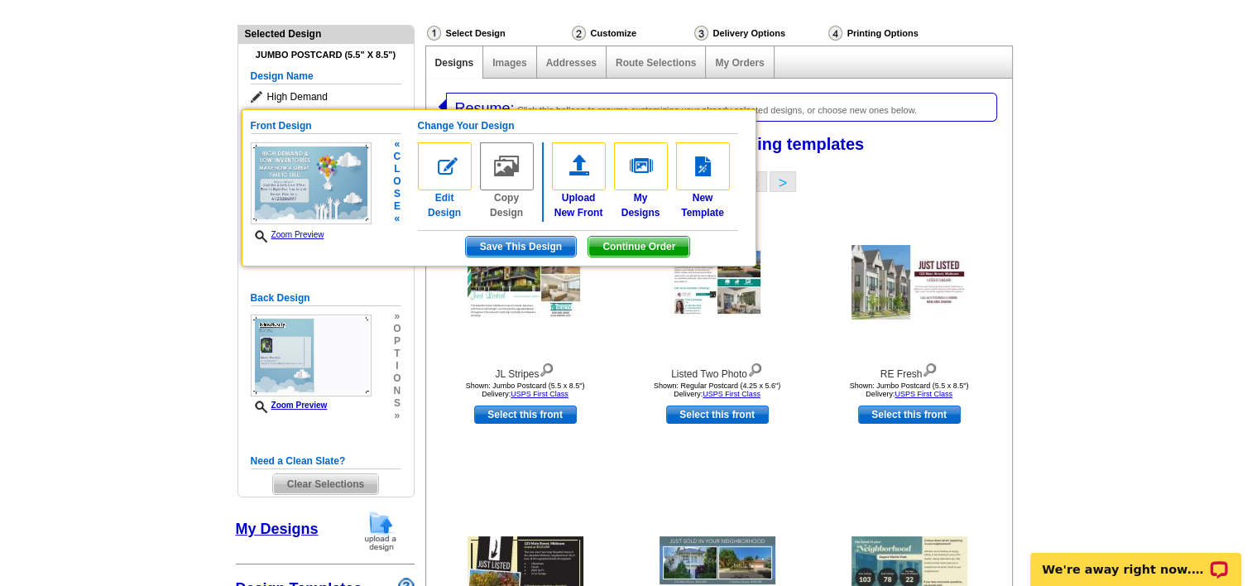
click at [447, 165] on img at bounding box center [445, 166] width 54 height 48
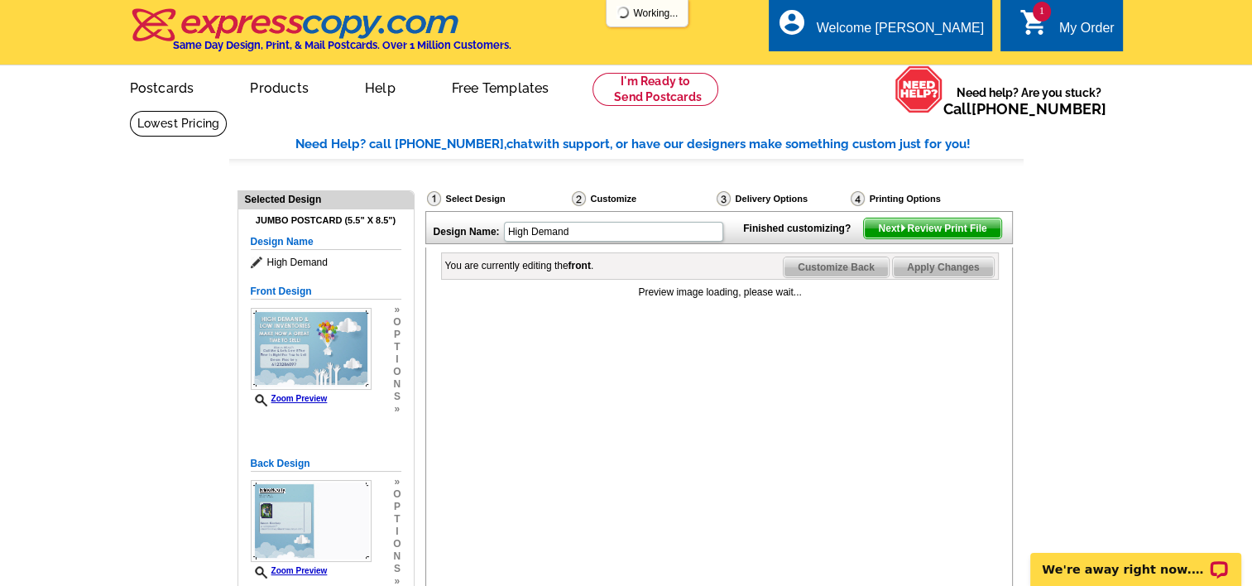
scroll to position [83, 0]
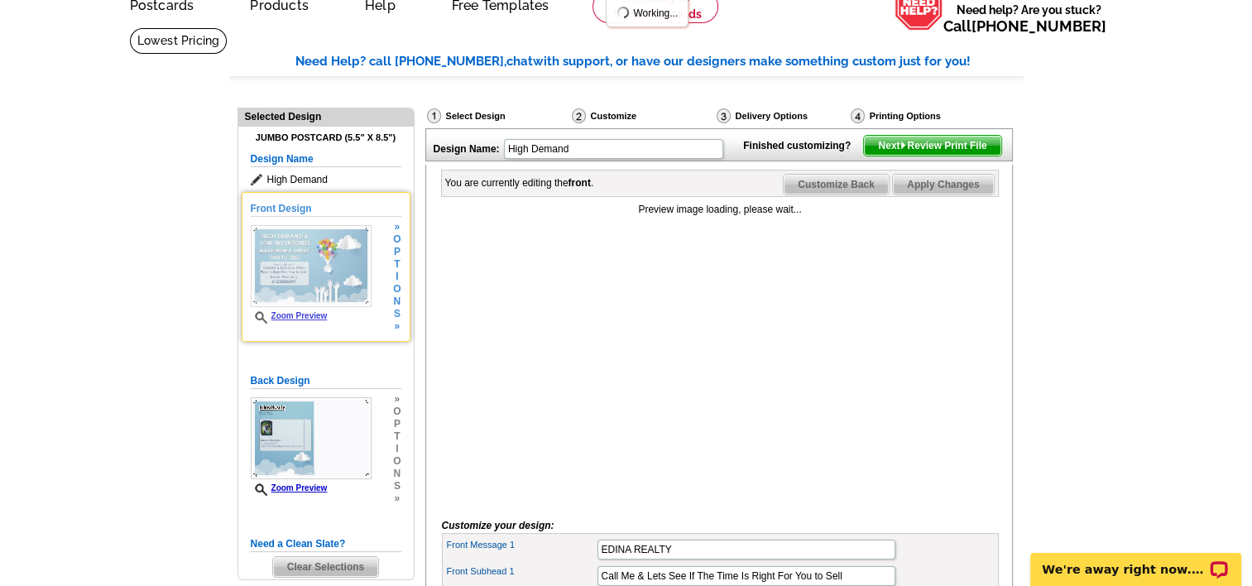
drag, startPoint x: 303, startPoint y: 320, endPoint x: 304, endPoint y: 312, distance: 8.4
click at [304, 314] on link "Zoom Preview" at bounding box center [289, 315] width 77 height 9
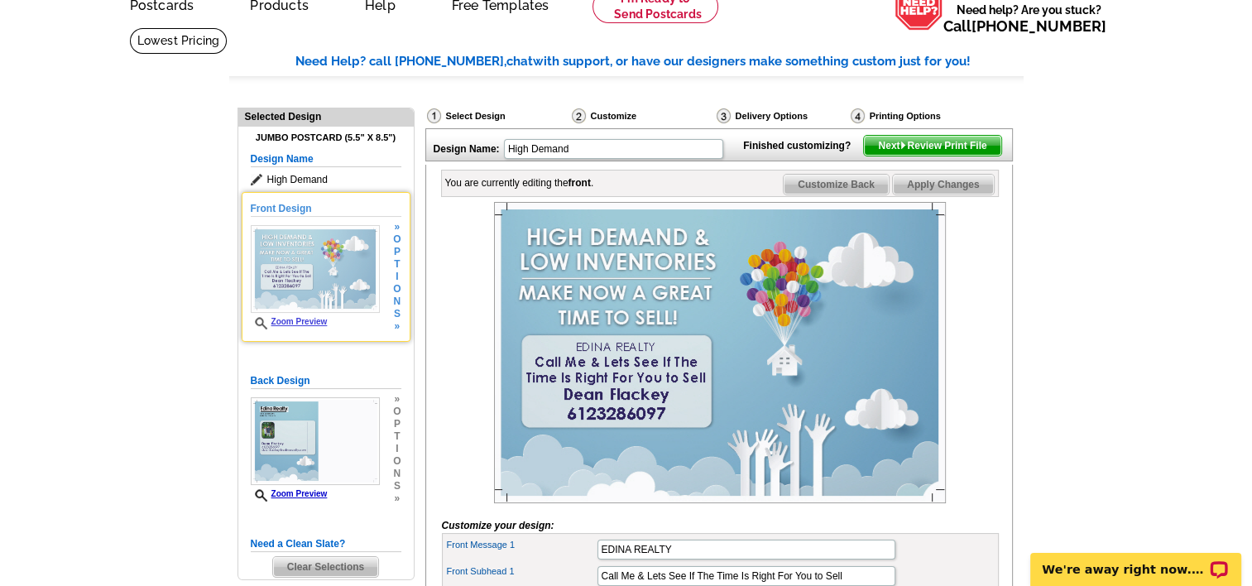
click at [291, 318] on link "Zoom Preview" at bounding box center [289, 321] width 77 height 9
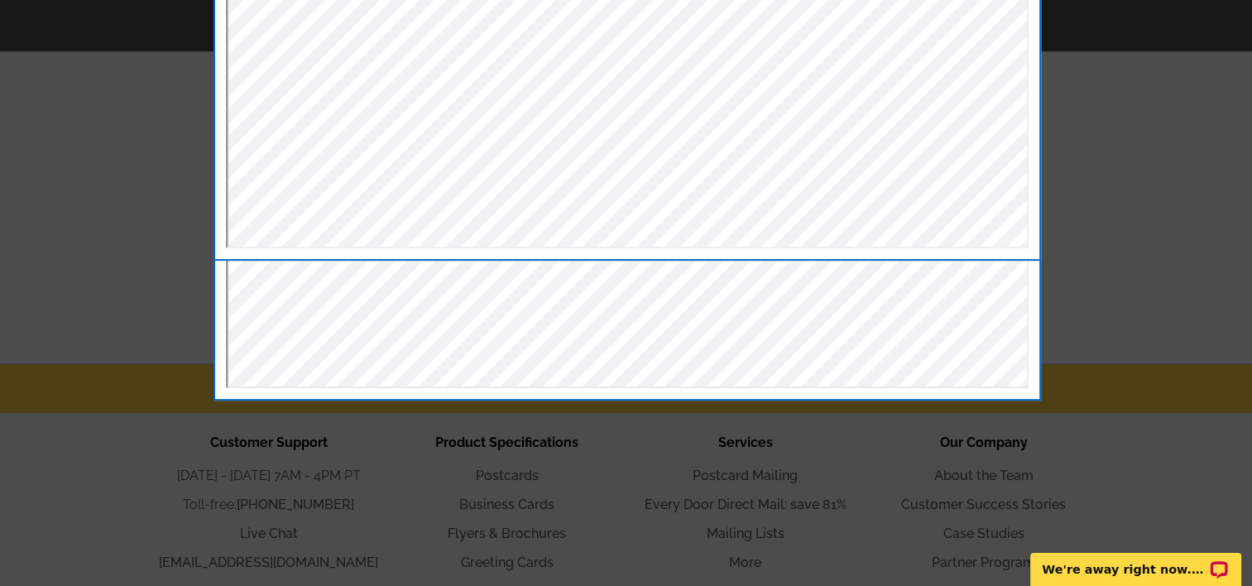
scroll to position [274, 0]
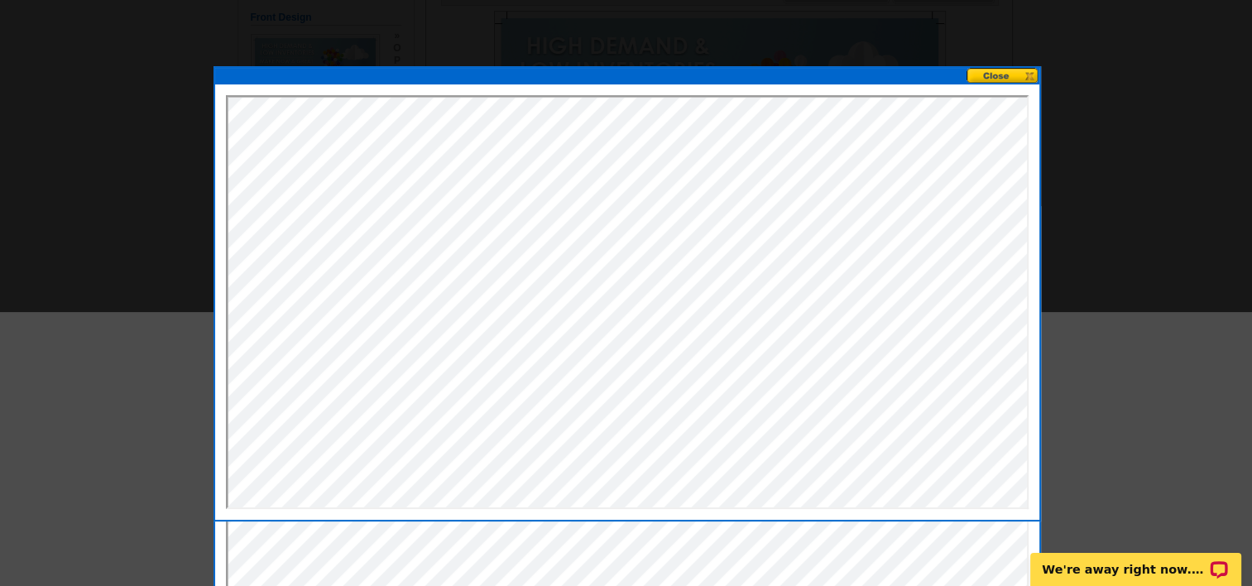
click at [1017, 73] on button at bounding box center [1002, 76] width 73 height 16
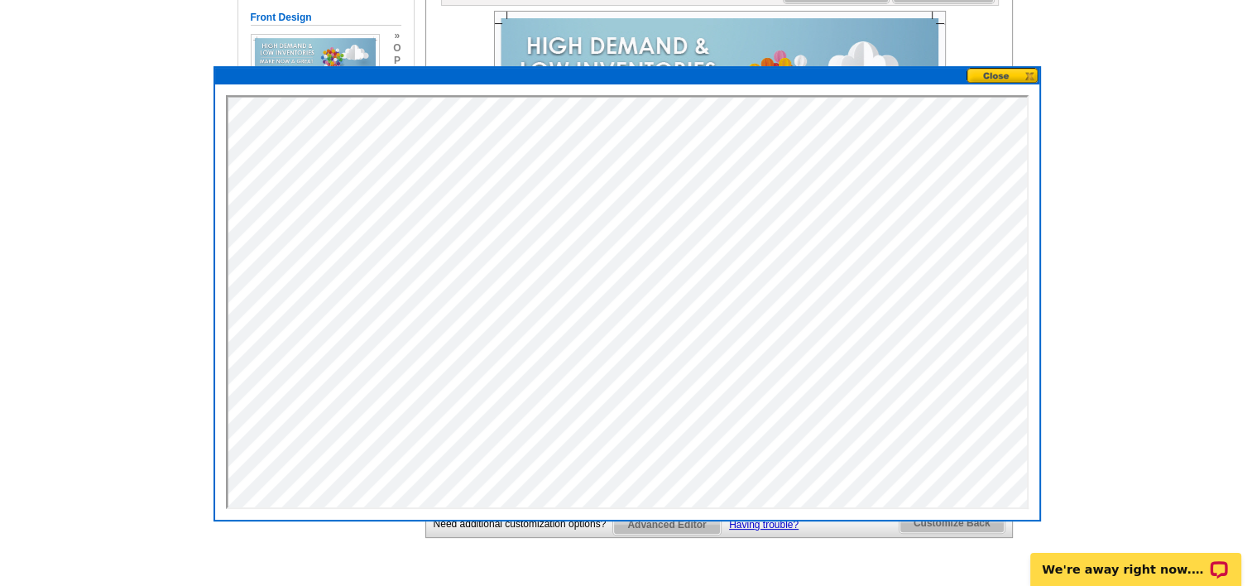
click at [1021, 73] on button at bounding box center [1002, 76] width 73 height 16
click at [1027, 77] on button at bounding box center [1002, 76] width 73 height 16
click at [1017, 79] on button at bounding box center [1002, 76] width 73 height 16
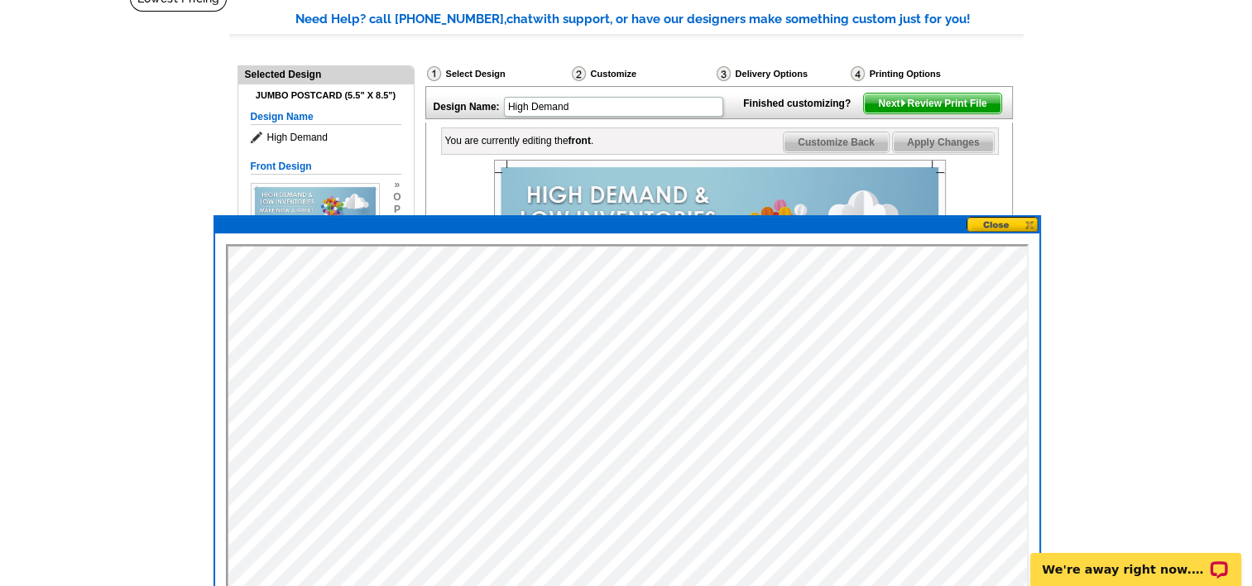
scroll to position [0, 0]
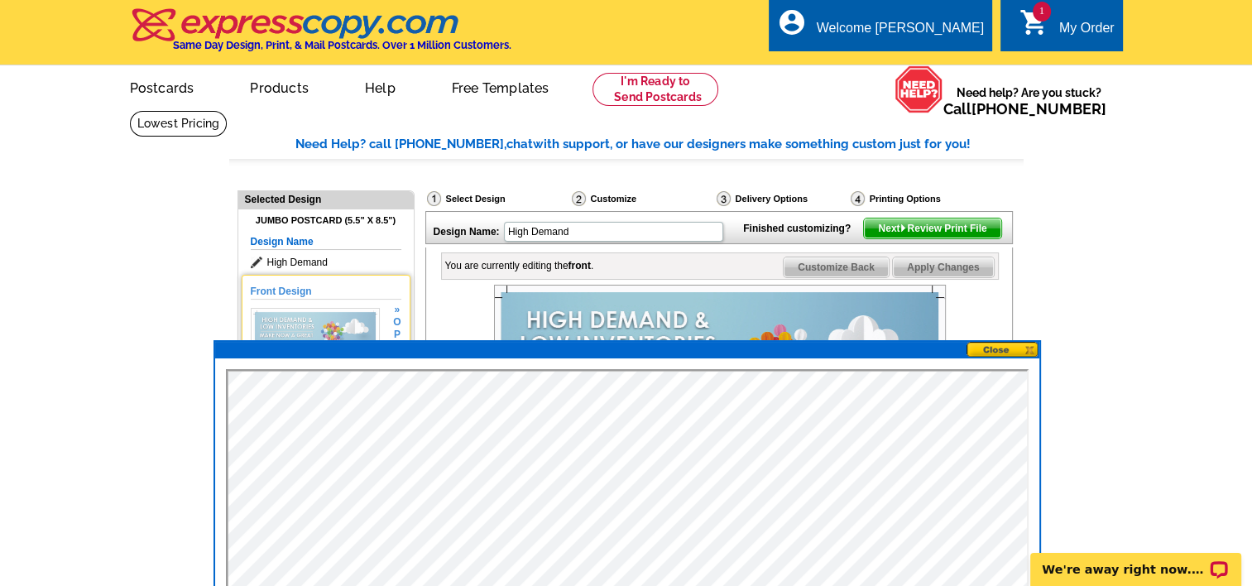
click at [314, 333] on img at bounding box center [315, 352] width 129 height 88
click at [1029, 350] on button at bounding box center [1002, 350] width 73 height 16
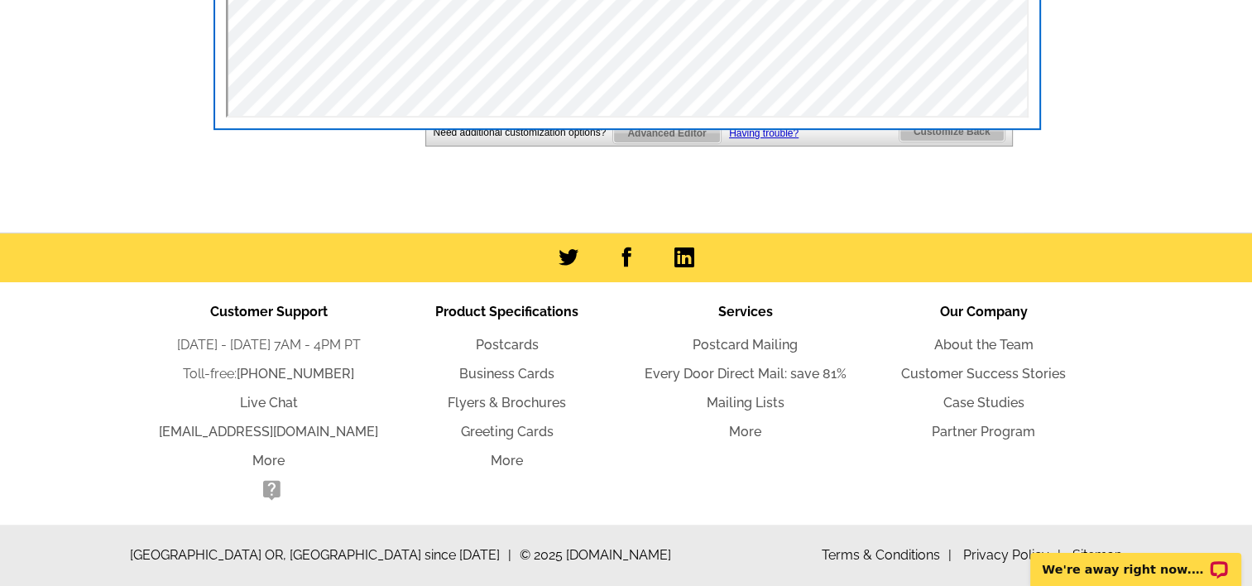
scroll to position [649, 0]
